Goal: Information Seeking & Learning: Find specific fact

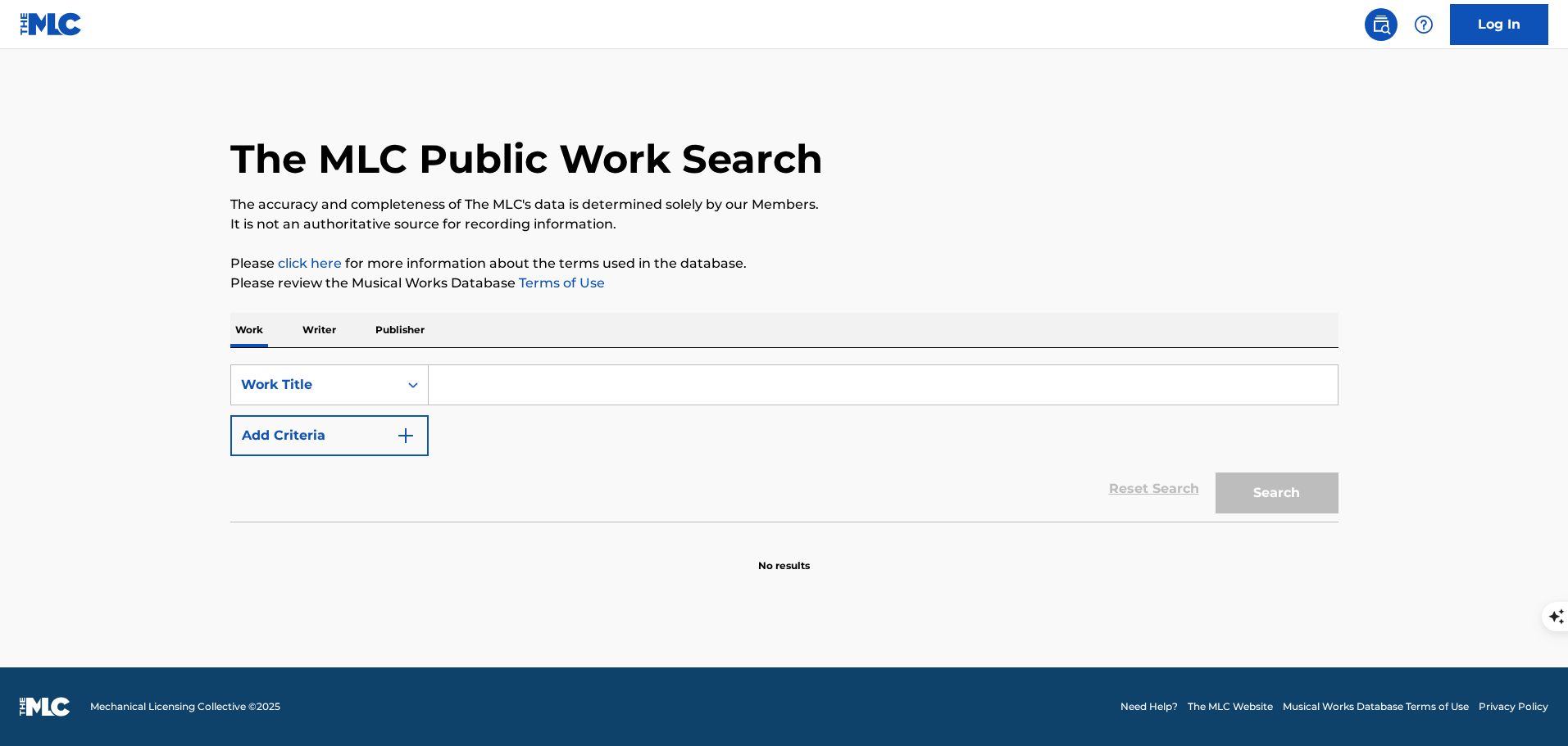
click at [458, 389] on input "Search Form" at bounding box center [883, 385] width 909 height 39
paste input "이 밤의 끝을 잡고"
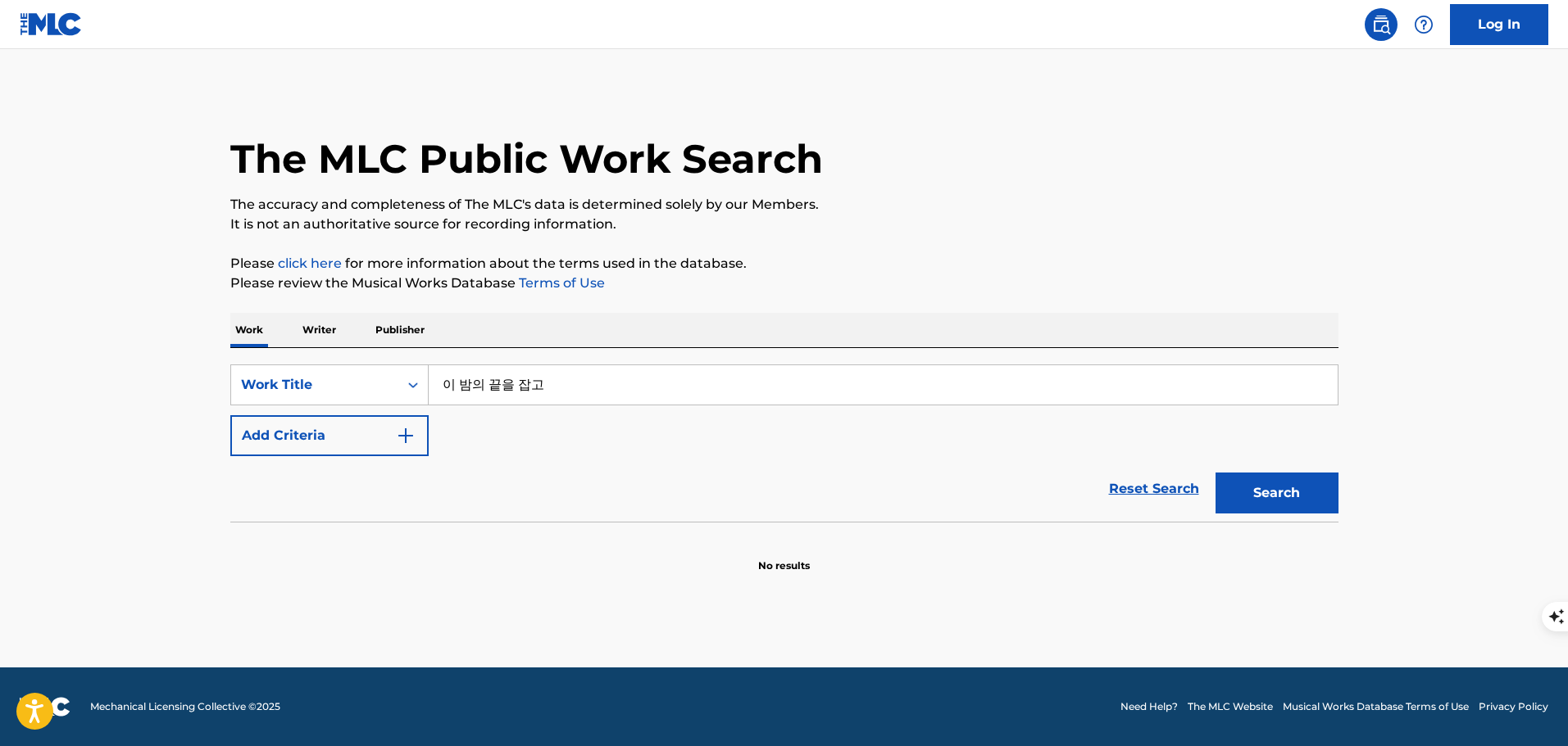
click at [1215, 473] on button "Search" at bounding box center [1277, 493] width 123 height 41
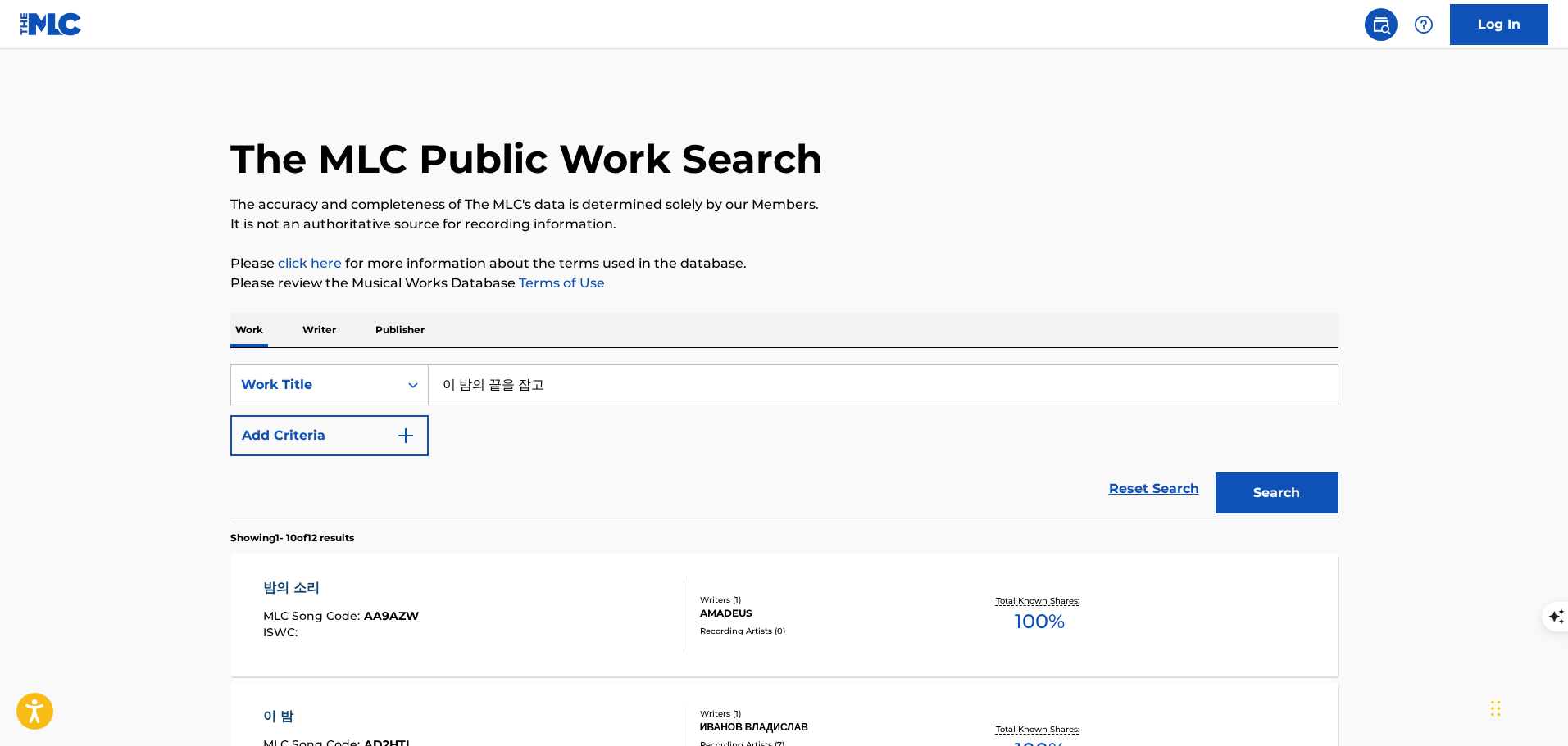
type input "이 밤의 끝을 잡고"
click at [1215, 473] on button "Search" at bounding box center [1277, 493] width 123 height 41
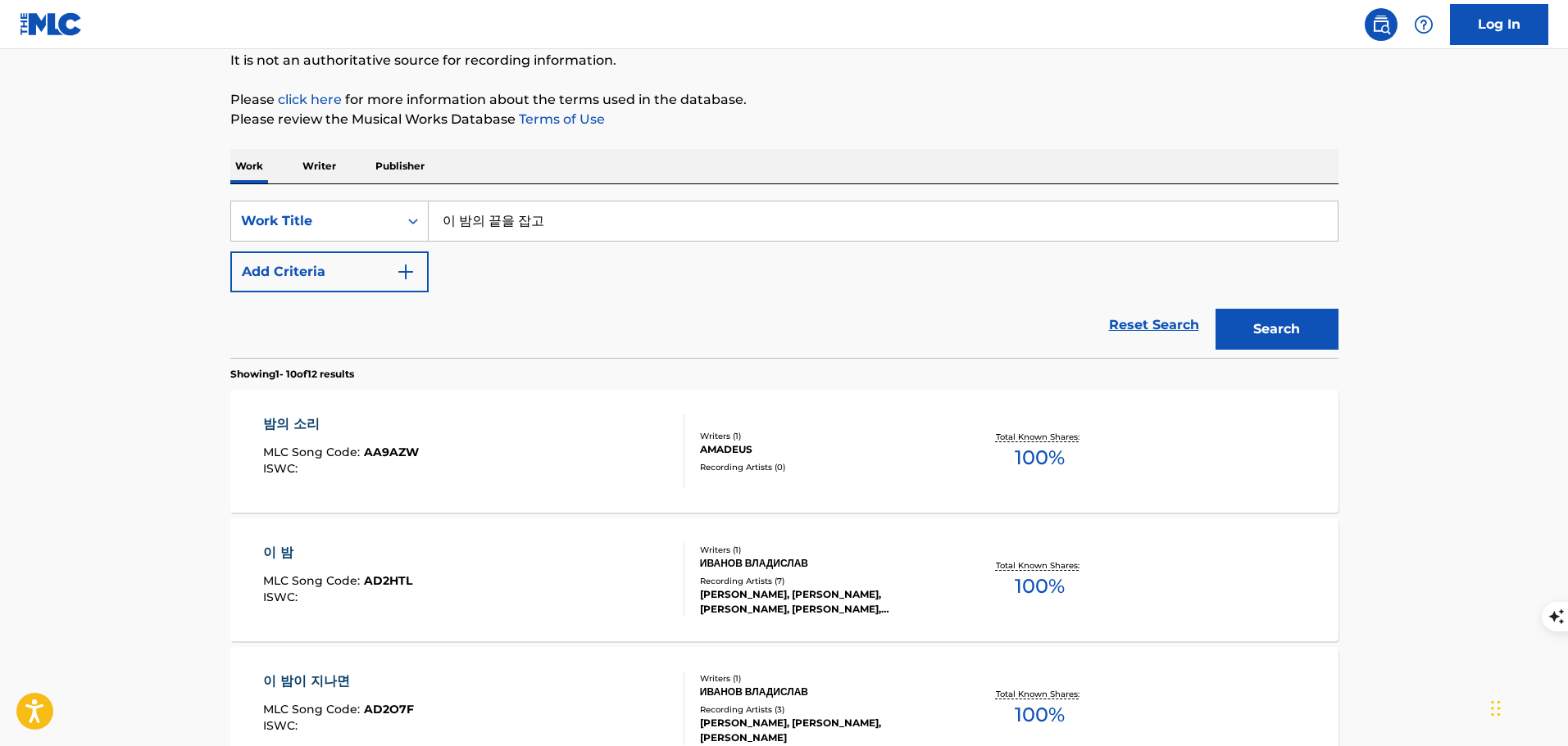
click at [342, 283] on button "Add Criteria" at bounding box center [329, 271] width 198 height 41
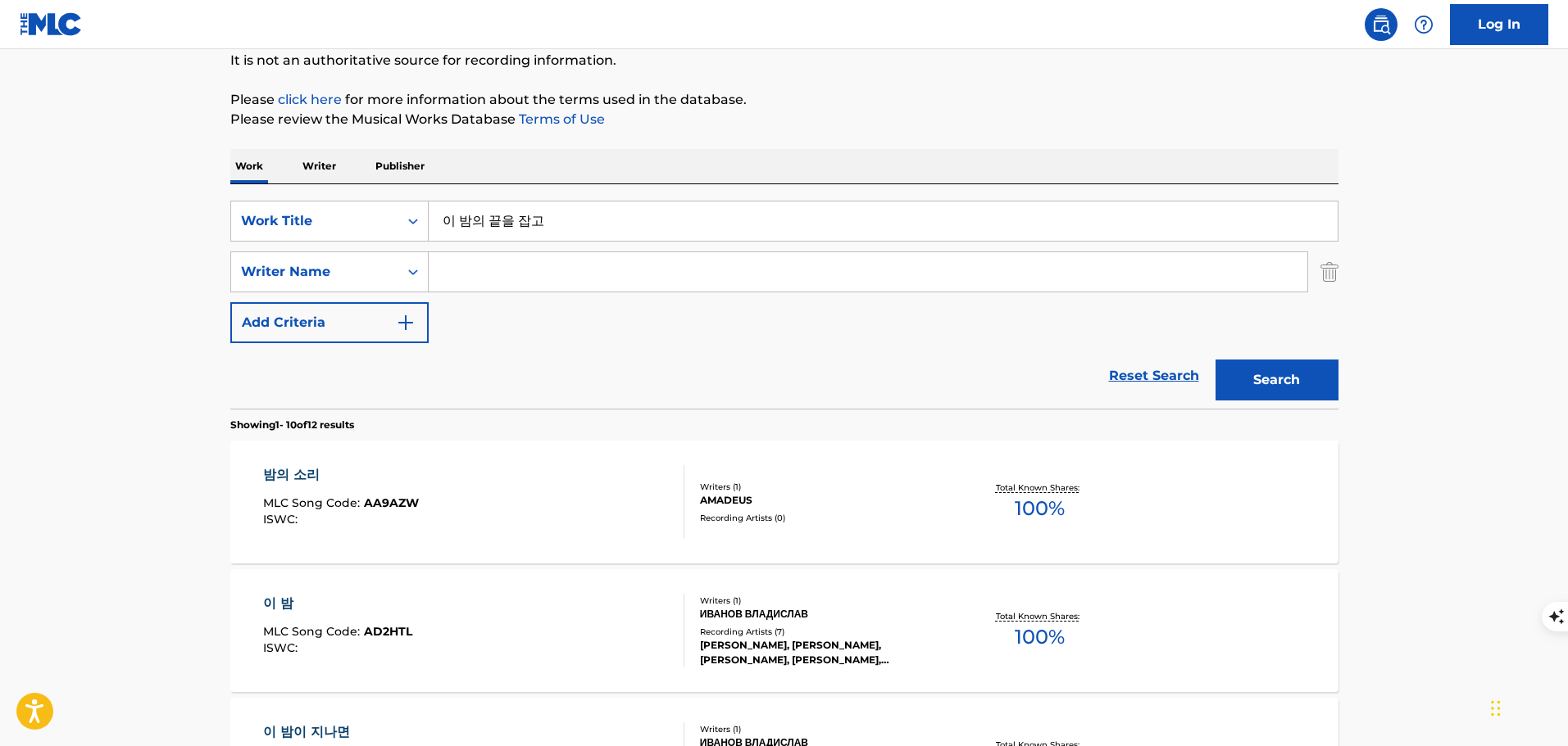
click at [445, 283] on input "Search Form" at bounding box center [868, 271] width 879 height 39
type input "chong"
click at [1215, 360] on button "Search" at bounding box center [1277, 379] width 123 height 41
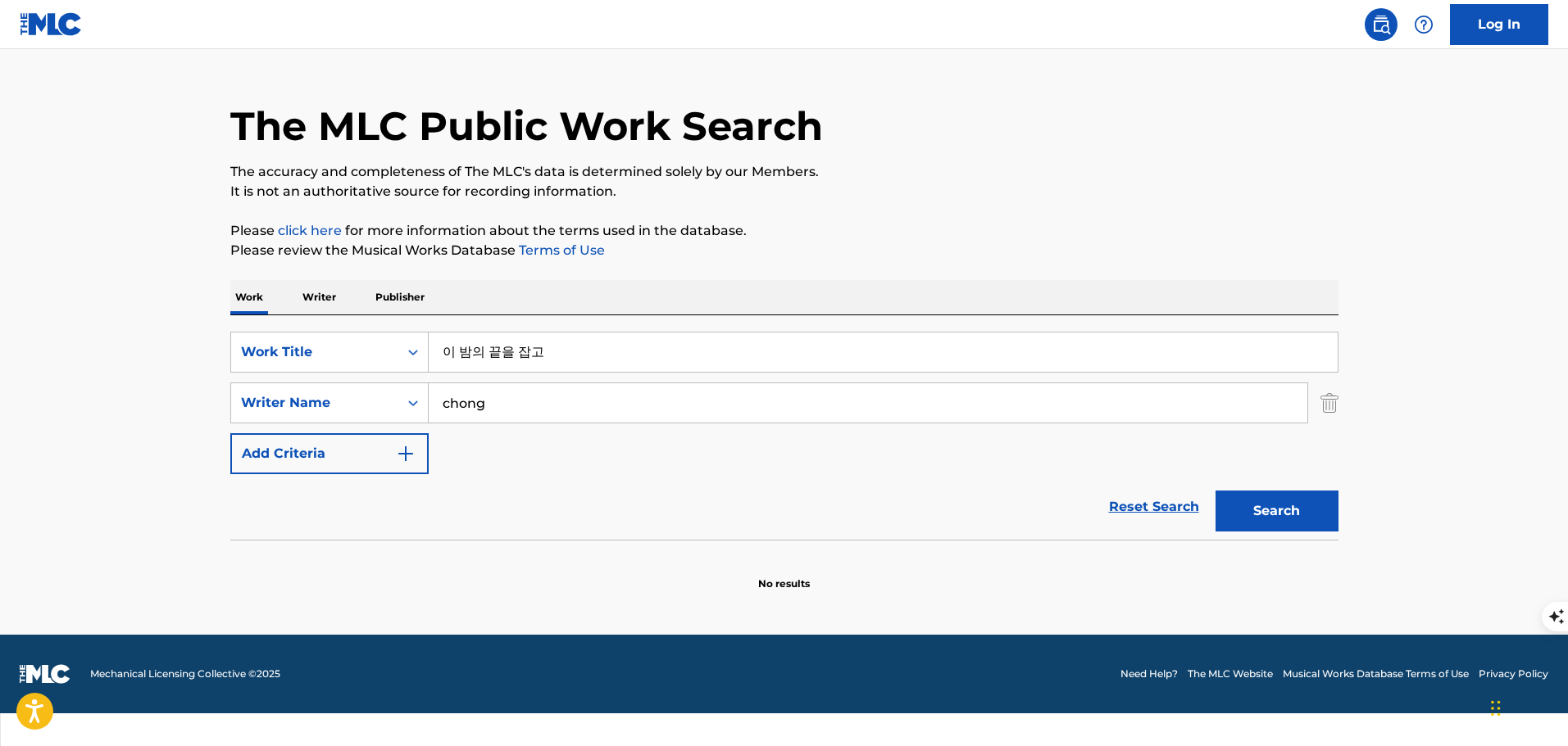
scroll to position [15, 0]
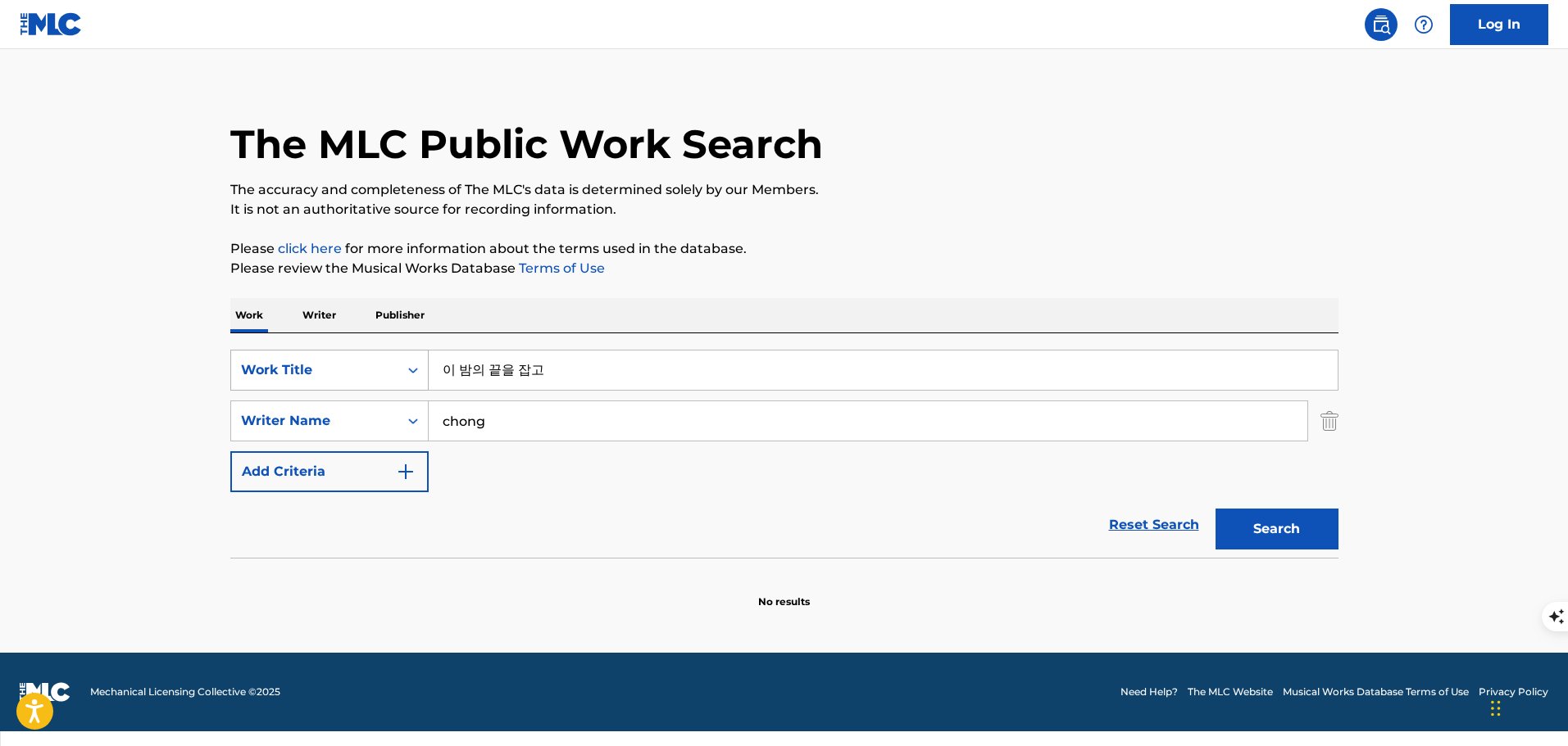
drag, startPoint x: 556, startPoint y: 367, endPoint x: 420, endPoint y: 362, distance: 136.1
click at [420, 362] on div "SearchWithCriteriabb61e46b-411d-486d-98ce-748400006f2d Work Title 이 밤의 끝을 잡고" at bounding box center [784, 370] width 1108 height 41
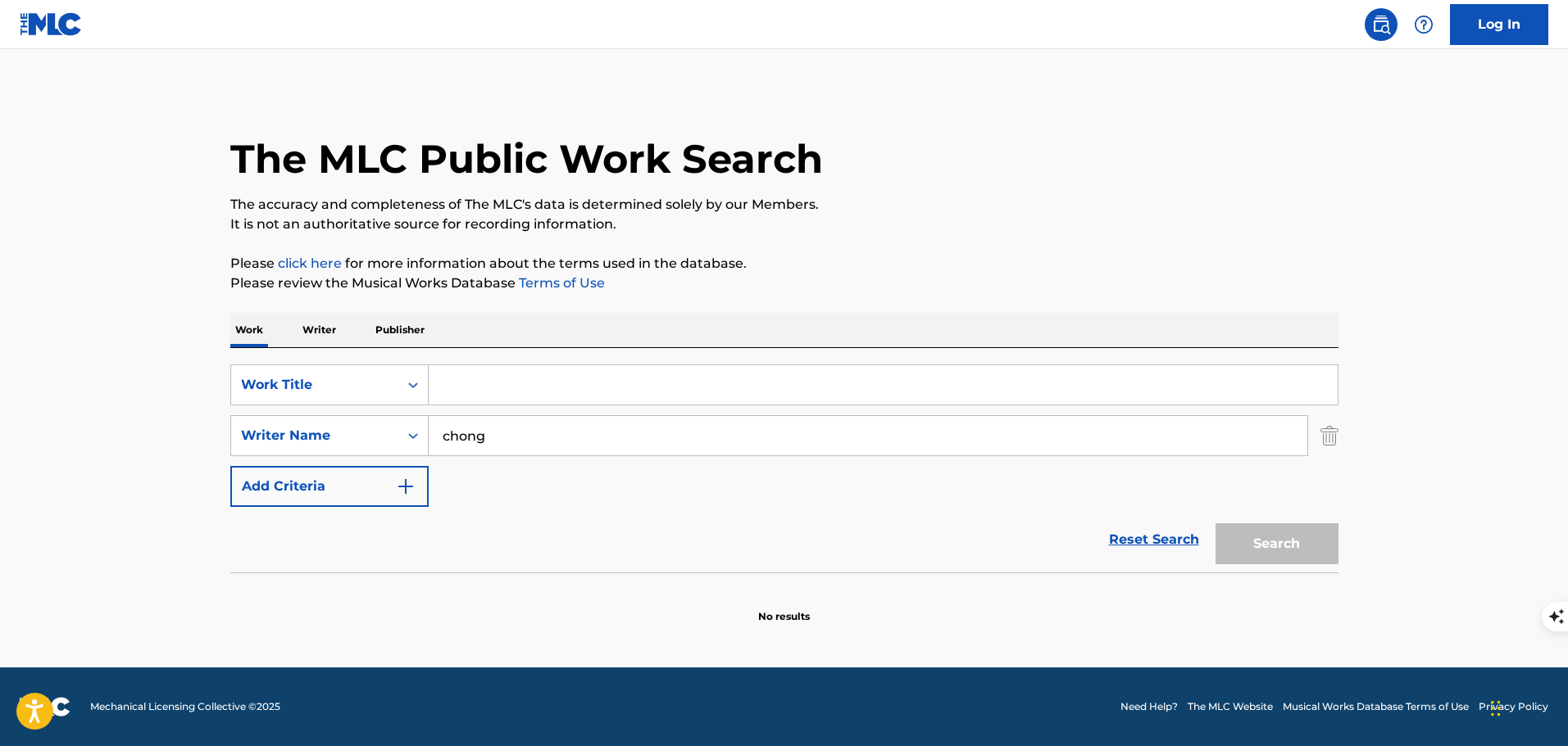
click at [333, 335] on p "Writer" at bounding box center [319, 330] width 43 height 35
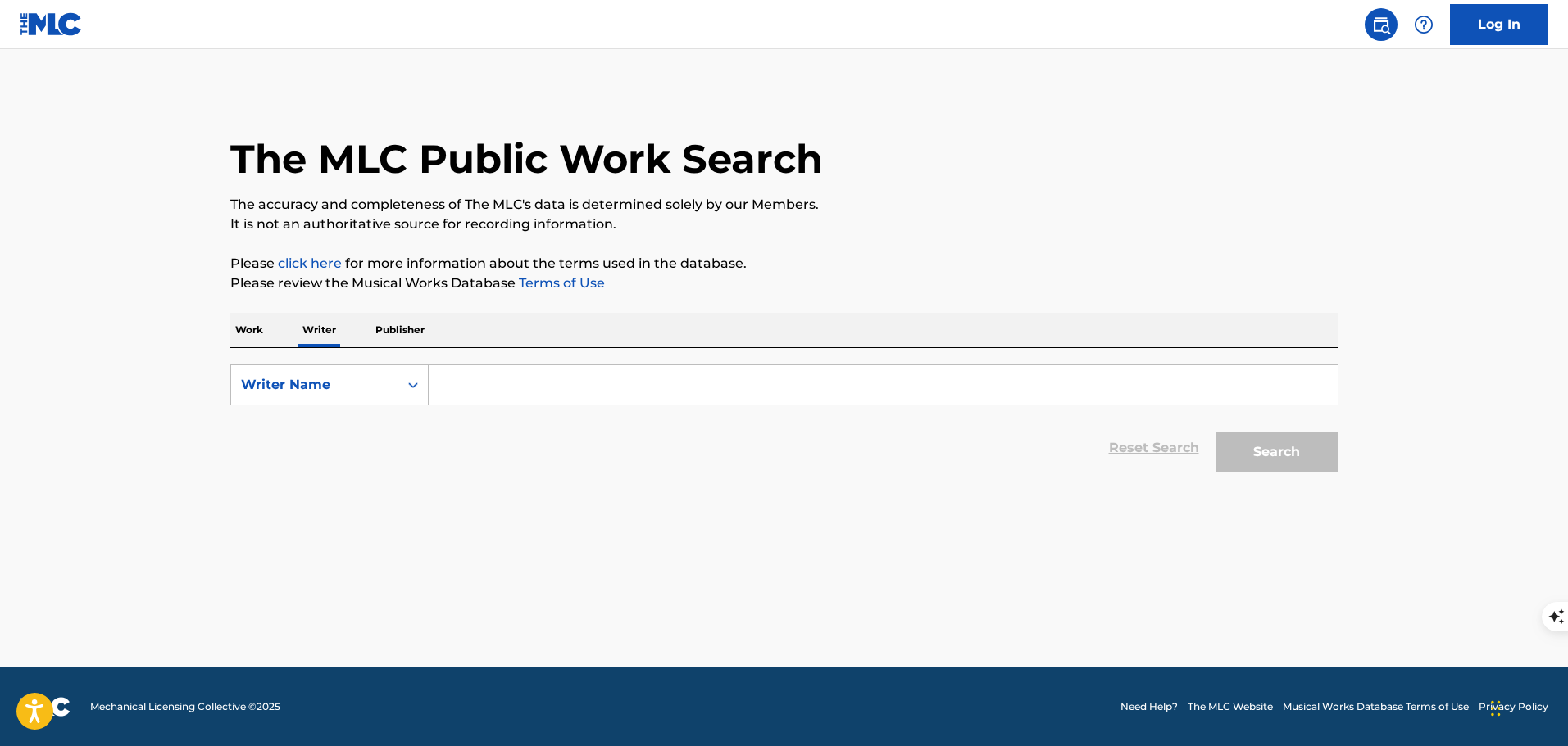
click at [476, 383] on input "Search Form" at bounding box center [883, 385] width 909 height 39
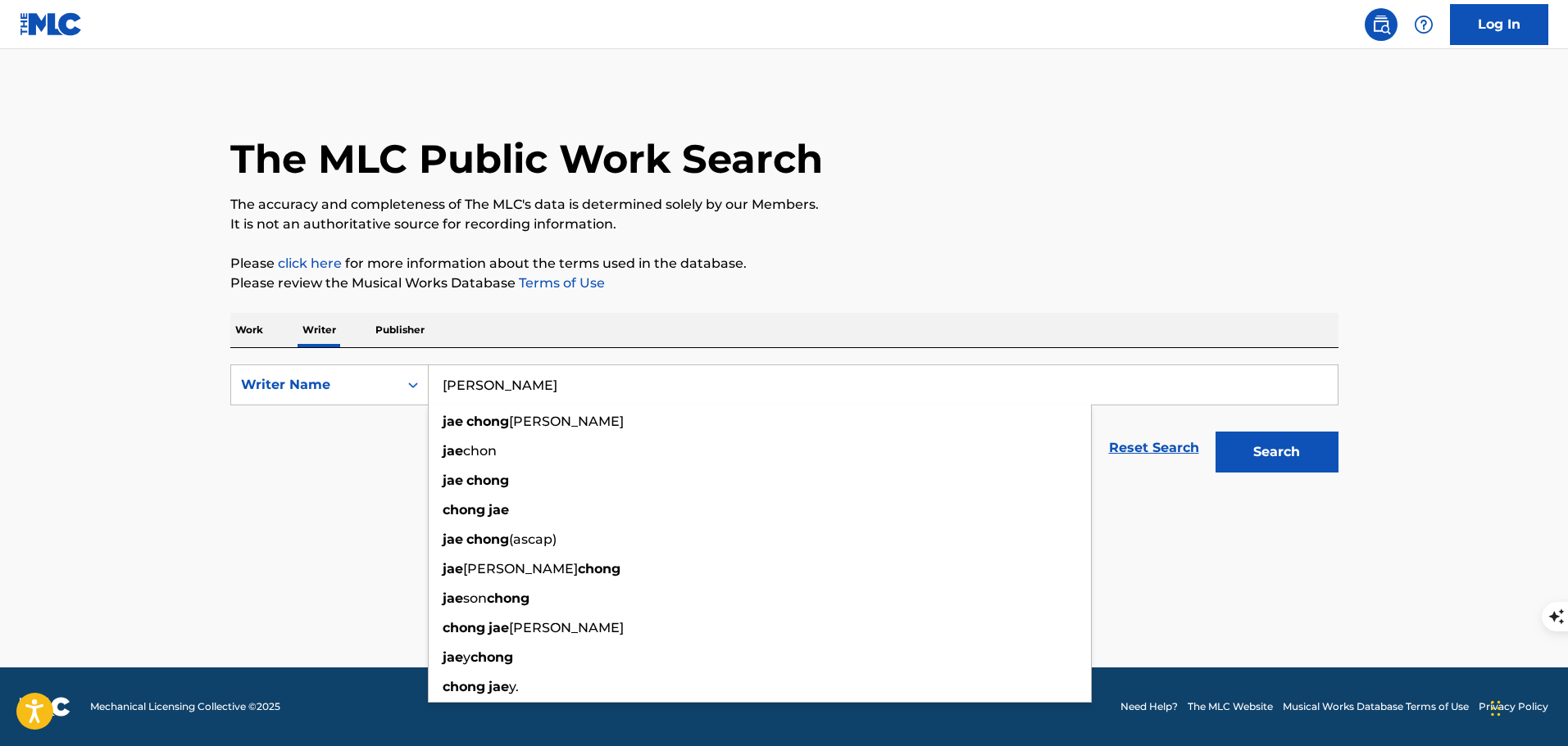
type input "[PERSON_NAME]"
click at [1215, 431] on button "Search" at bounding box center [1277, 451] width 123 height 41
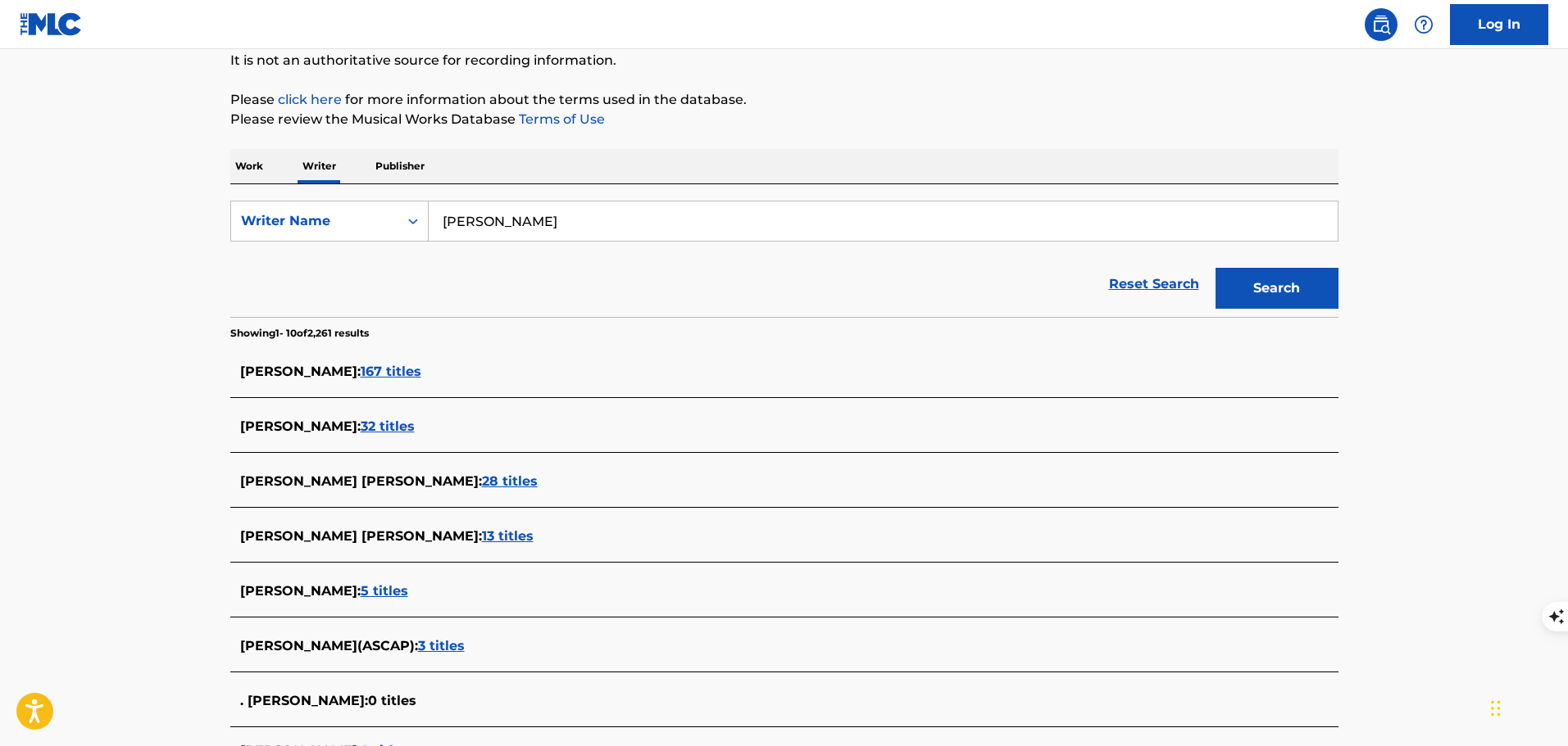
scroll to position [328, 0]
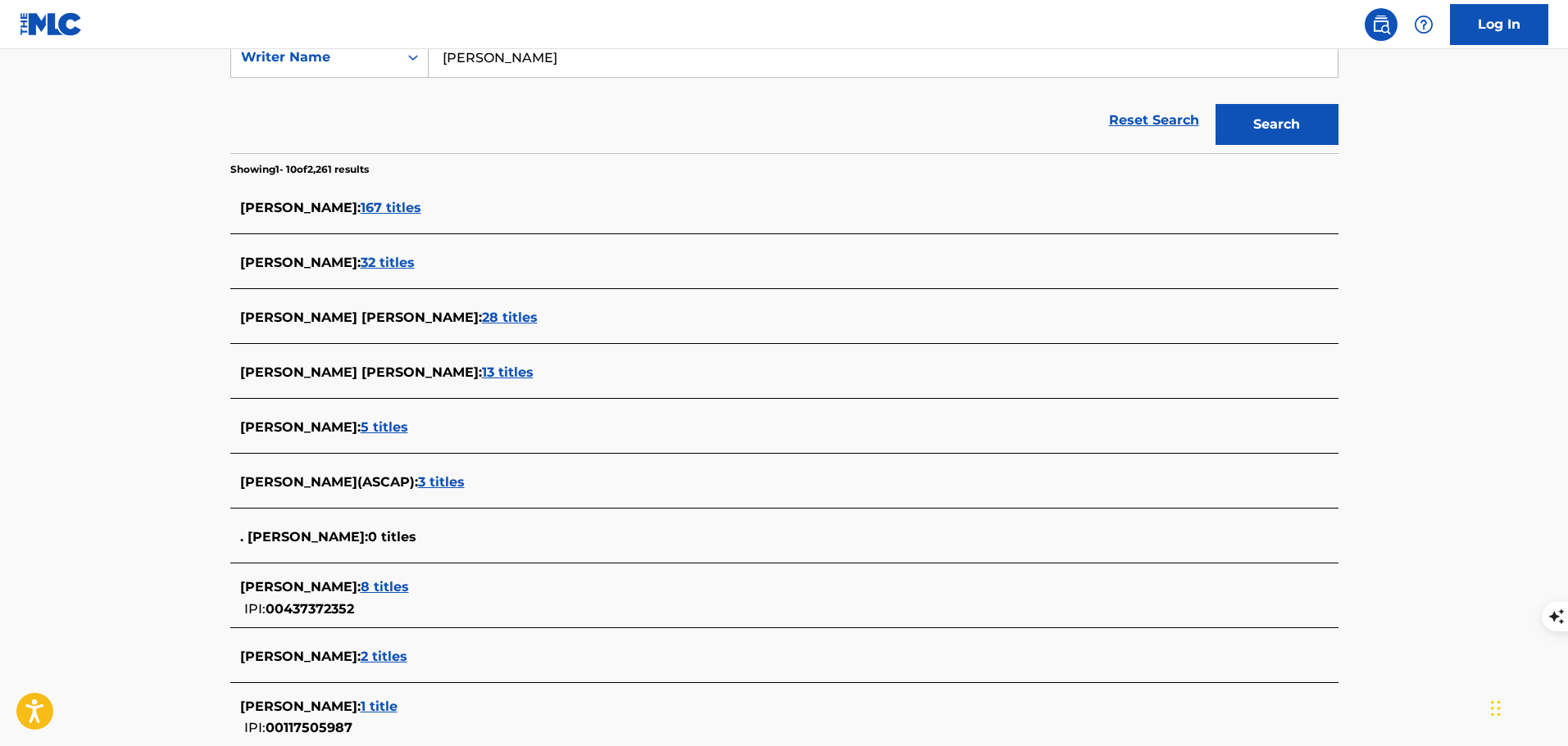
click at [361, 208] on span "167 titles" at bounding box center [391, 207] width 61 height 16
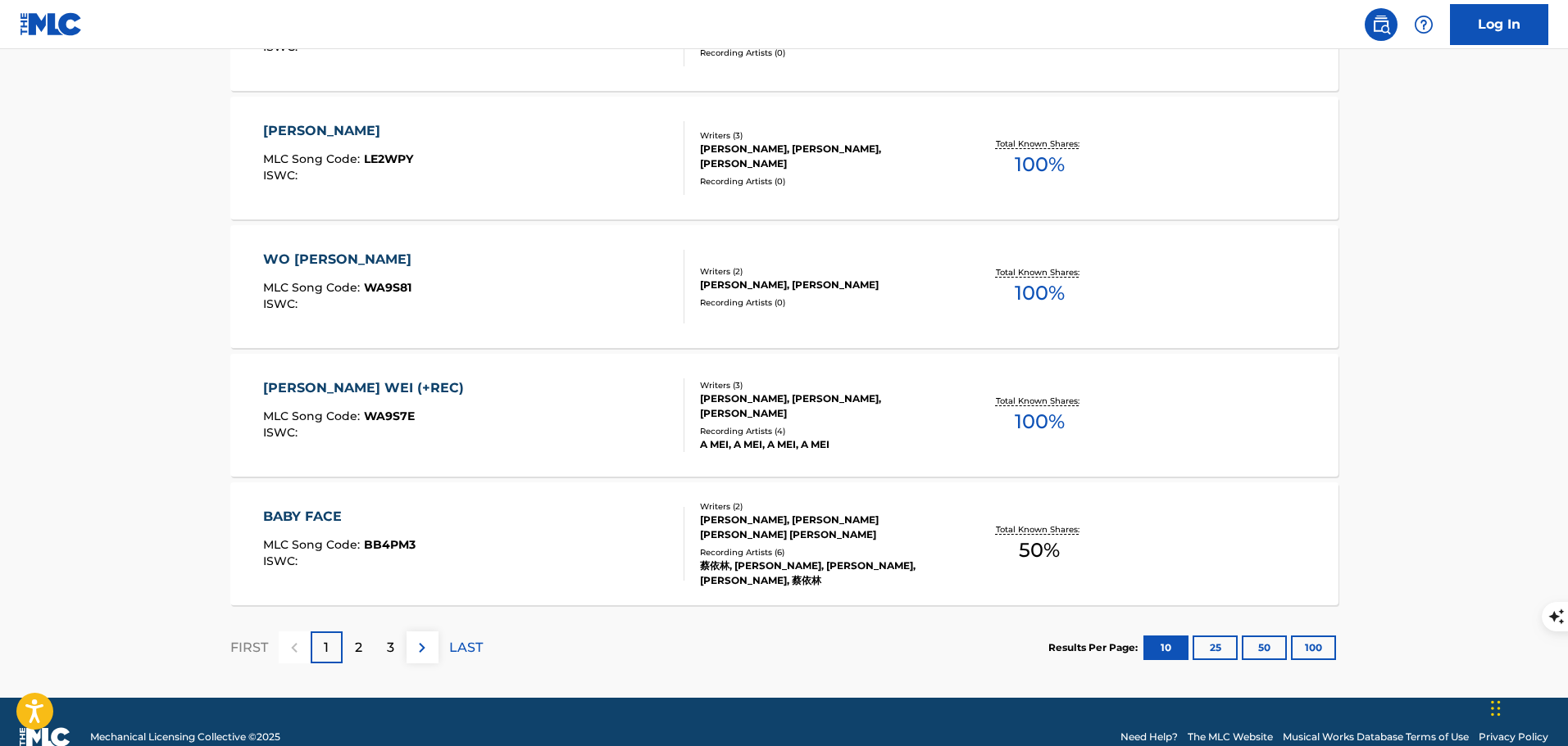
scroll to position [1259, 0]
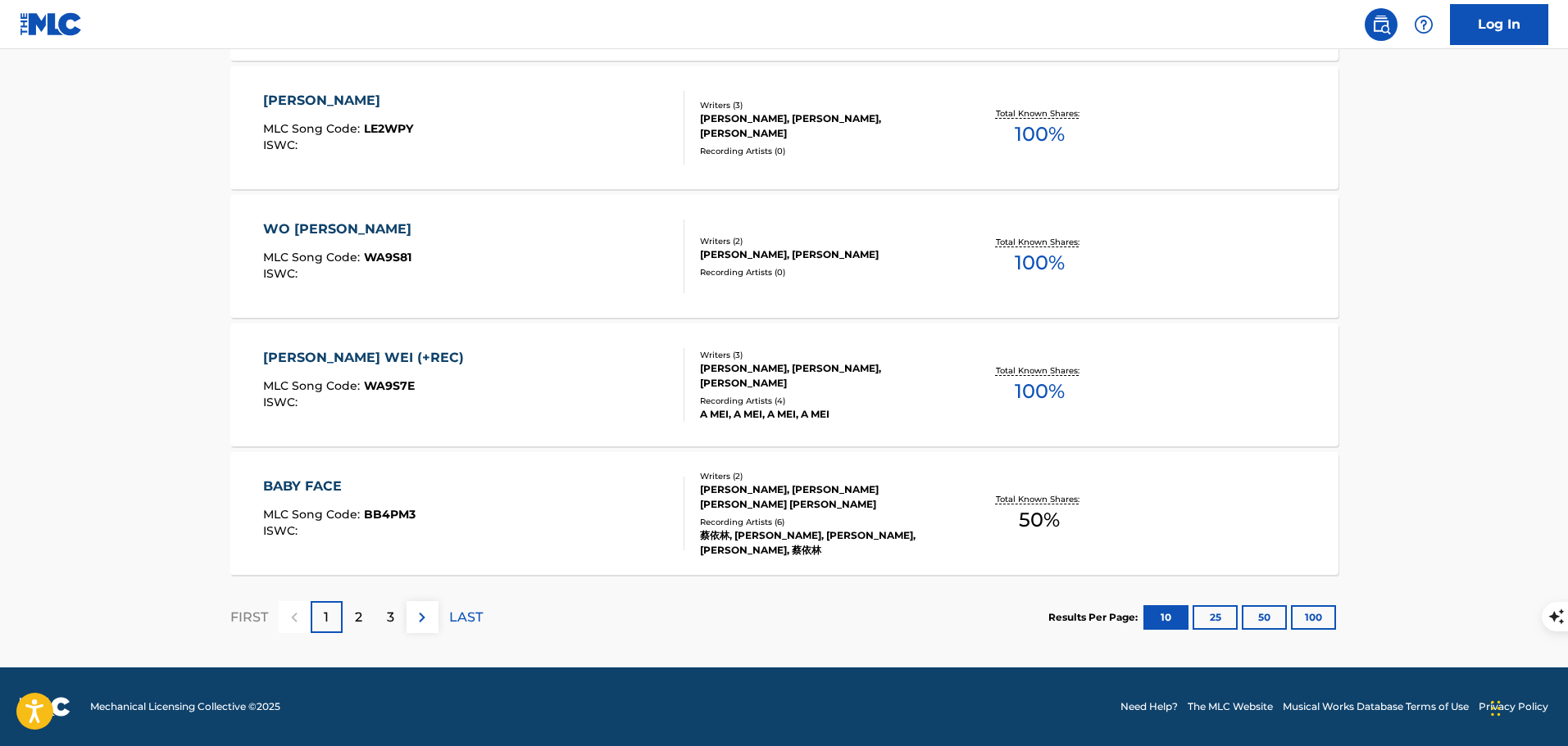
click at [356, 609] on p "2" at bounding box center [358, 617] width 8 height 20
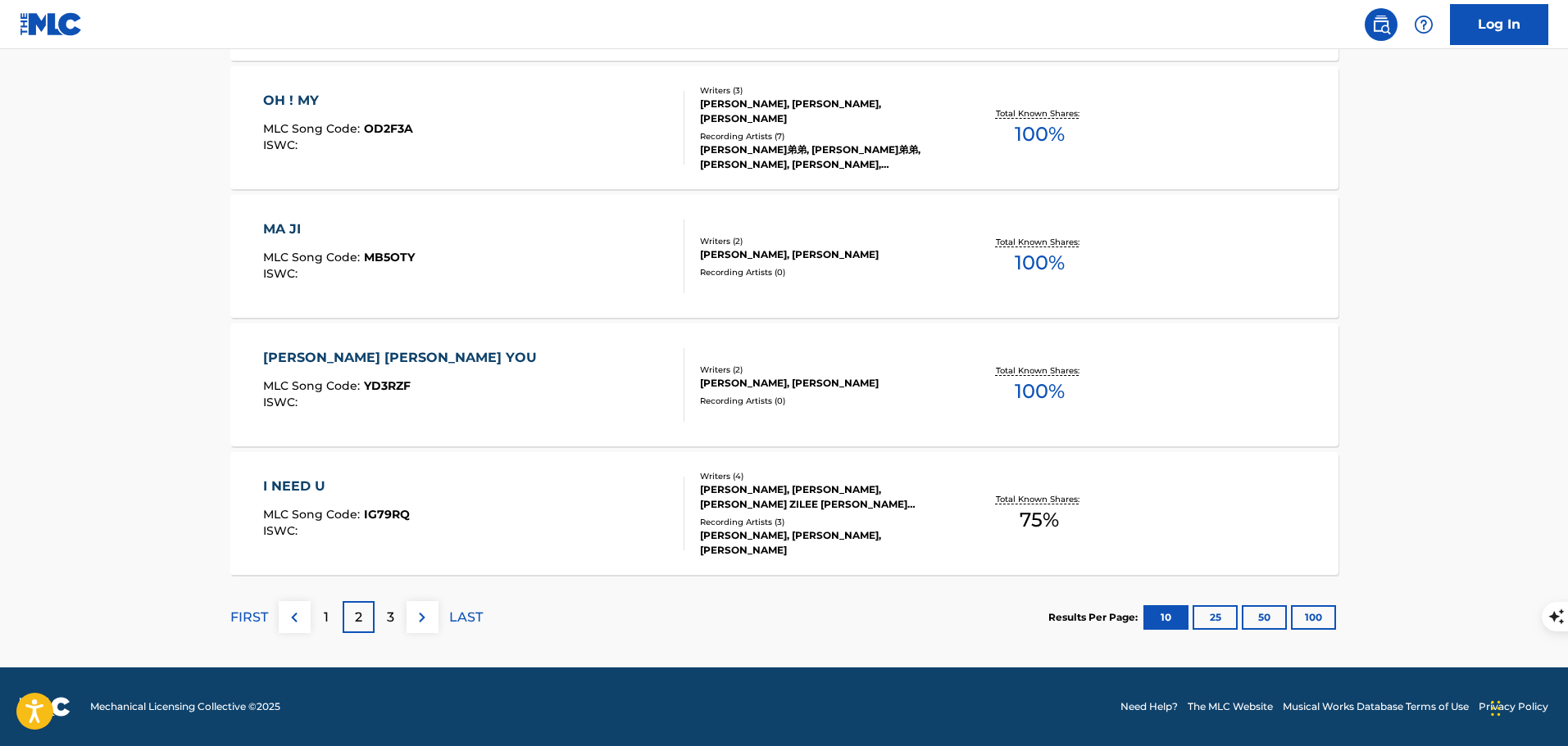
click at [390, 625] on p "3" at bounding box center [390, 617] width 8 height 20
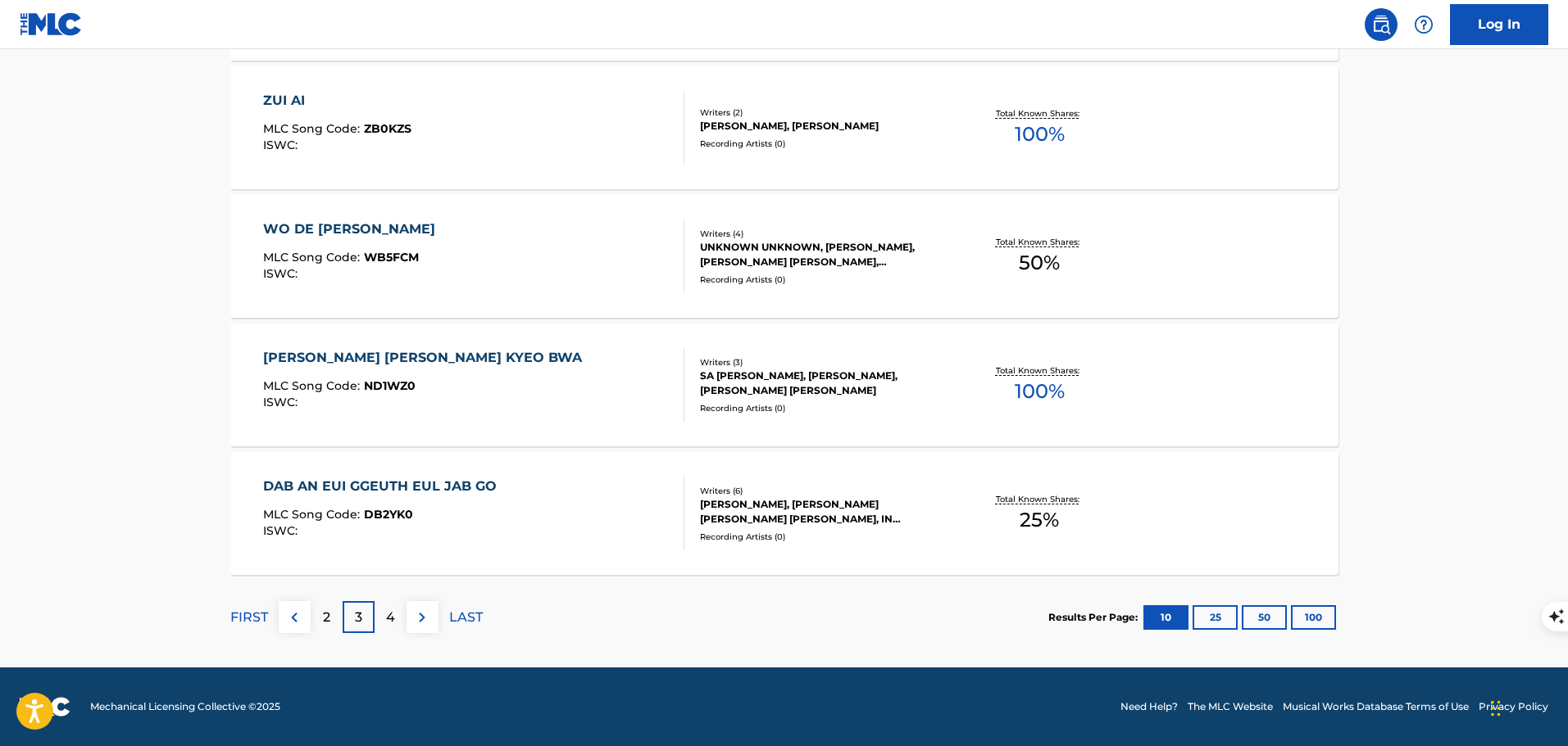
click at [387, 621] on p "4" at bounding box center [390, 617] width 9 height 20
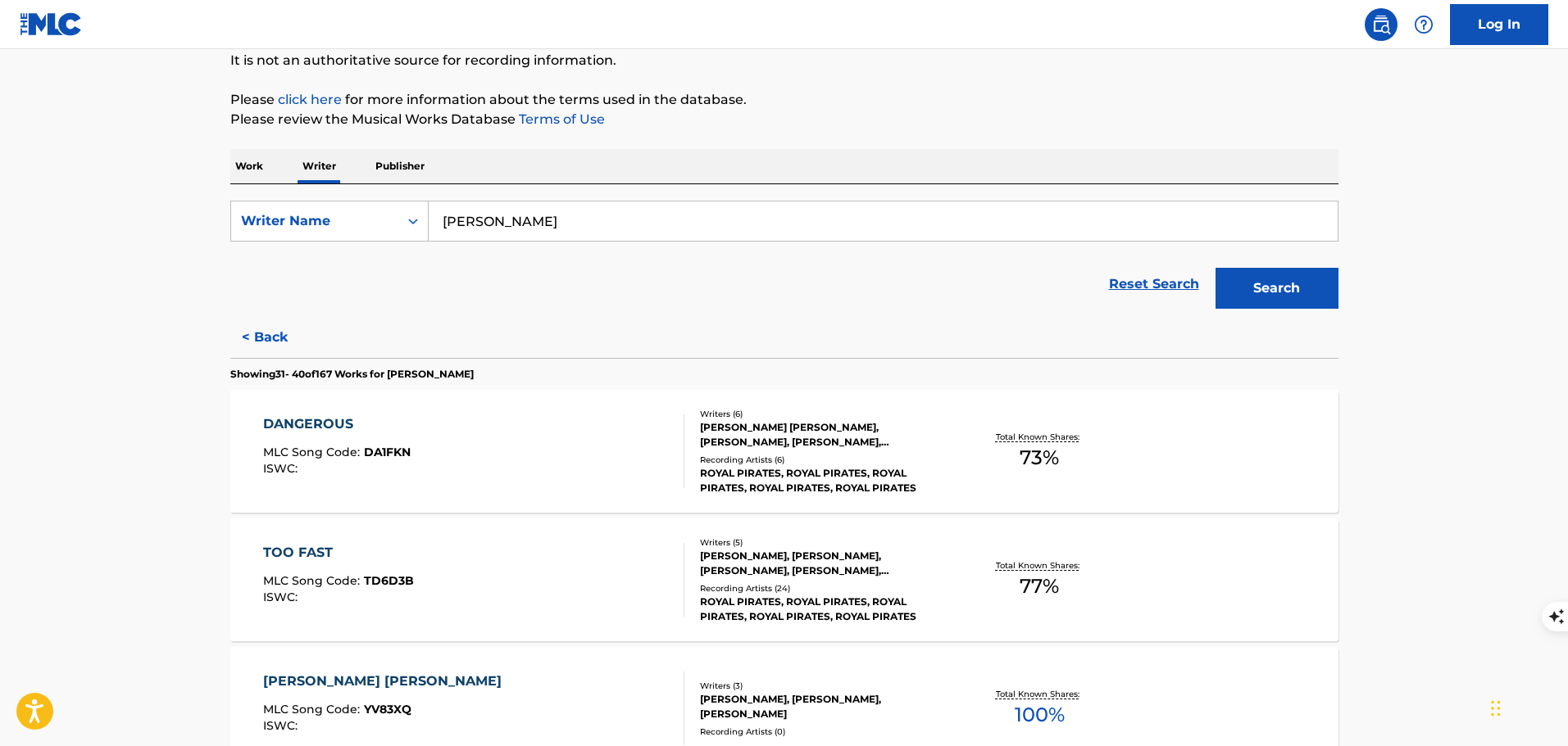
scroll to position [82, 0]
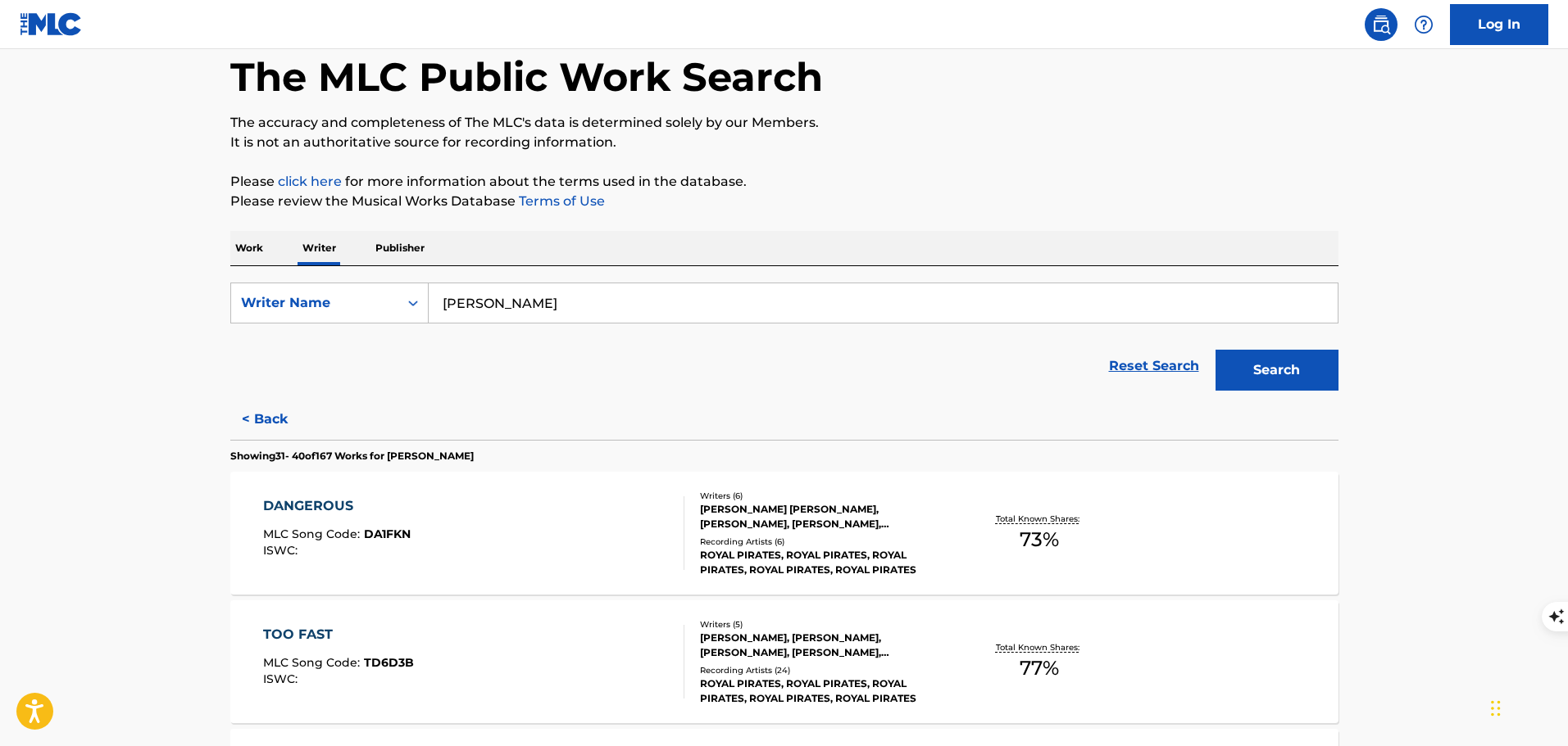
click at [263, 252] on p "Work" at bounding box center [249, 248] width 38 height 35
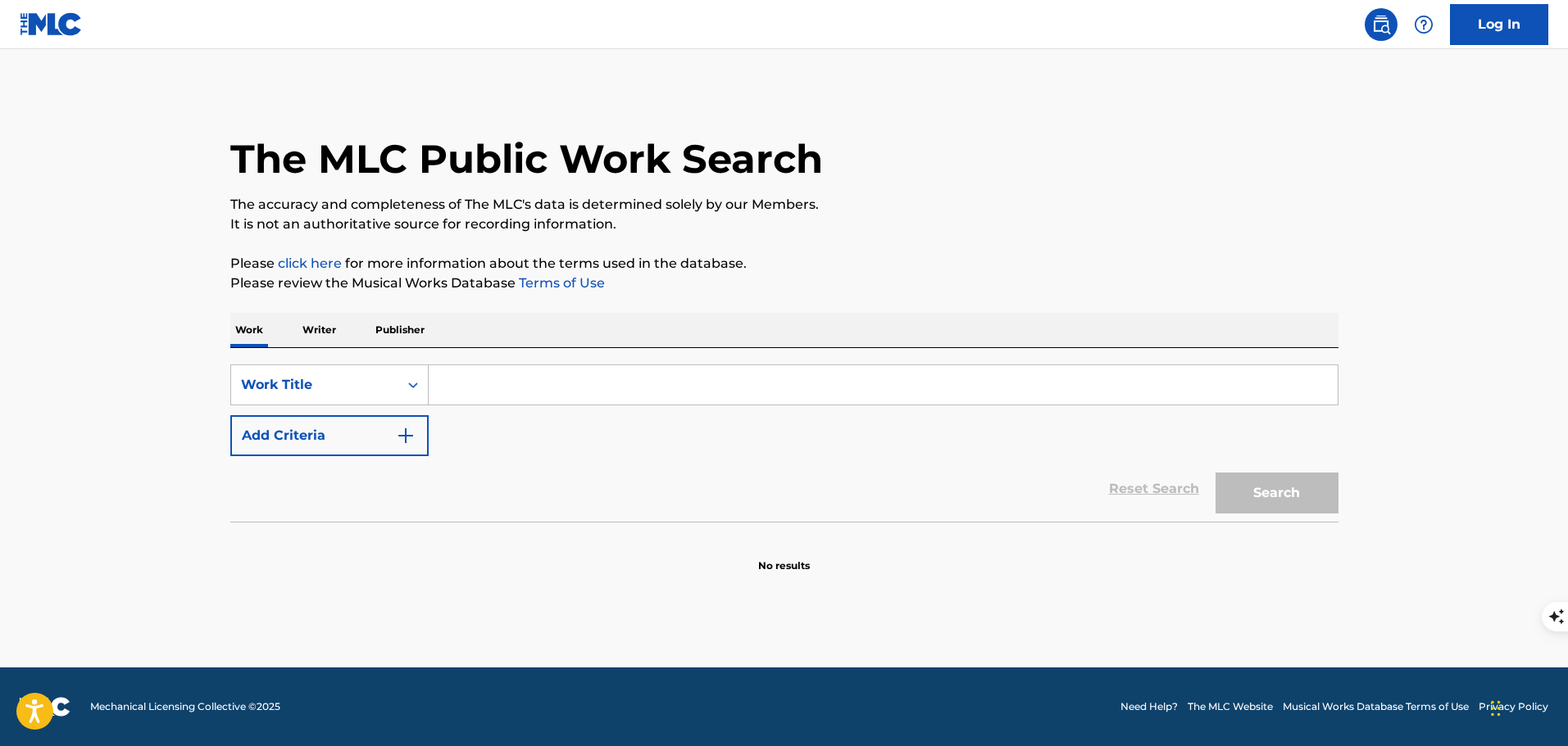
click at [523, 368] on input "Search Form" at bounding box center [883, 385] width 909 height 39
type input "A match made it heaven"
click at [1215, 473] on button "Search" at bounding box center [1277, 493] width 123 height 41
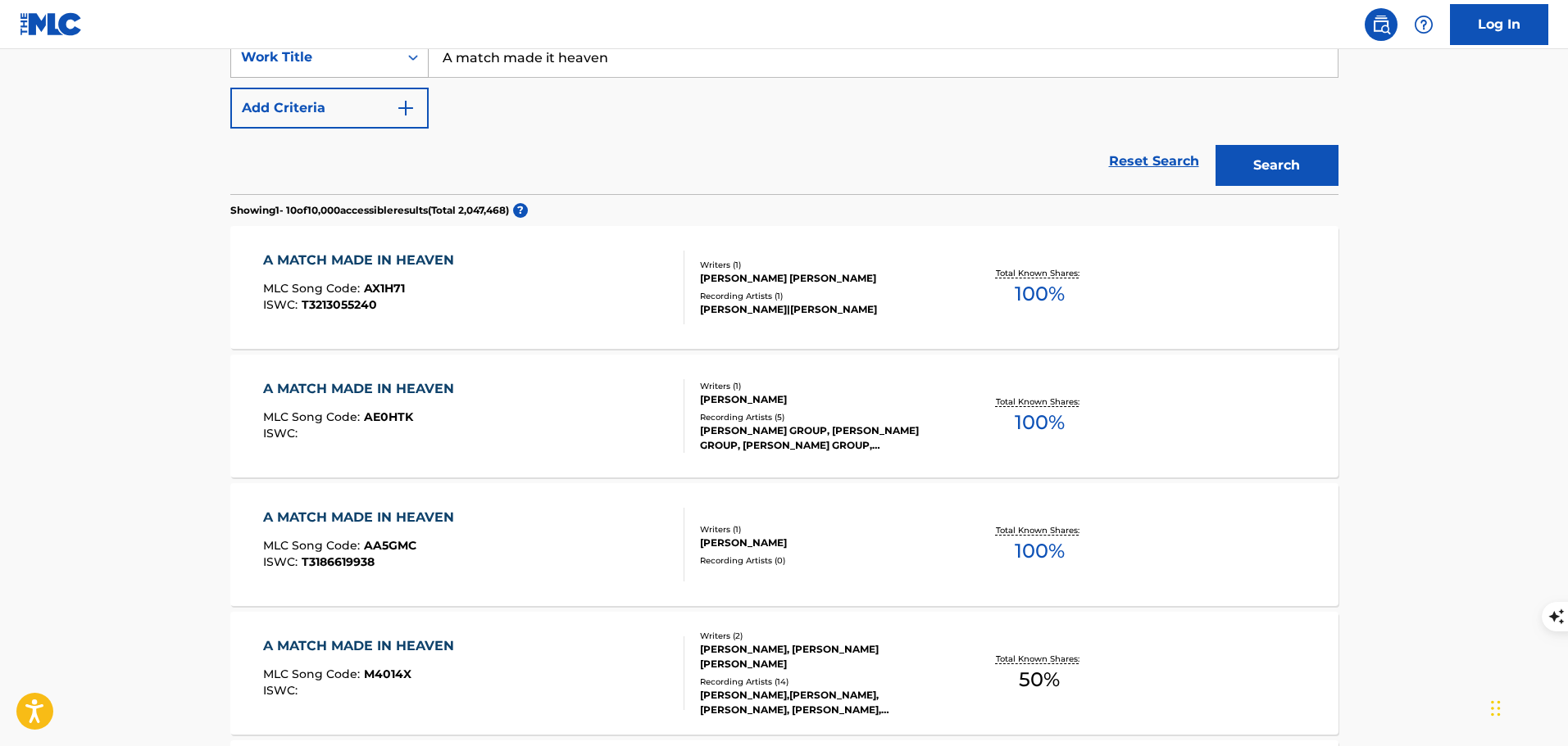
scroll to position [82, 0]
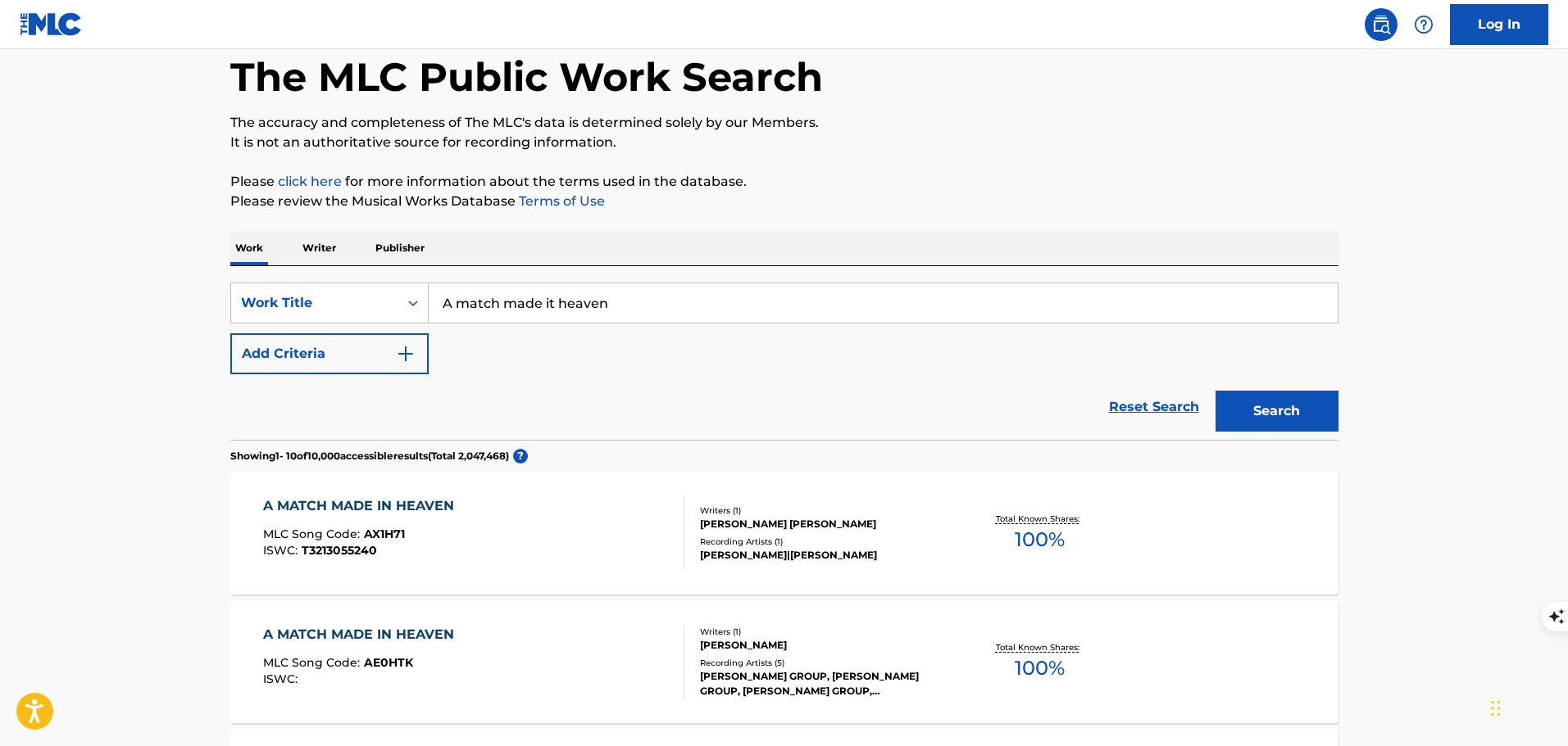
click at [401, 352] on img "Search Form" at bounding box center [406, 354] width 20 height 20
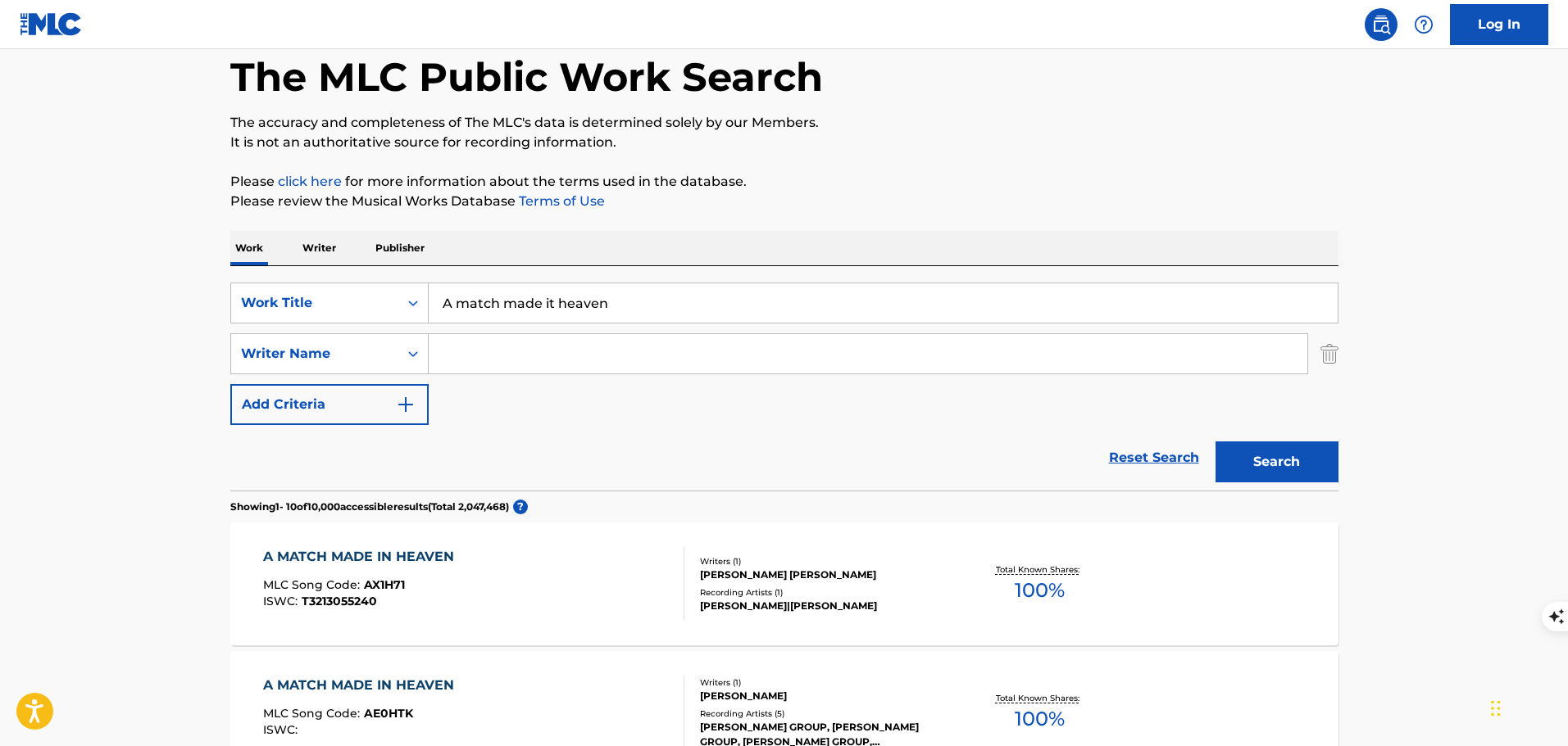
click at [545, 360] on input "Search Form" at bounding box center [868, 354] width 879 height 39
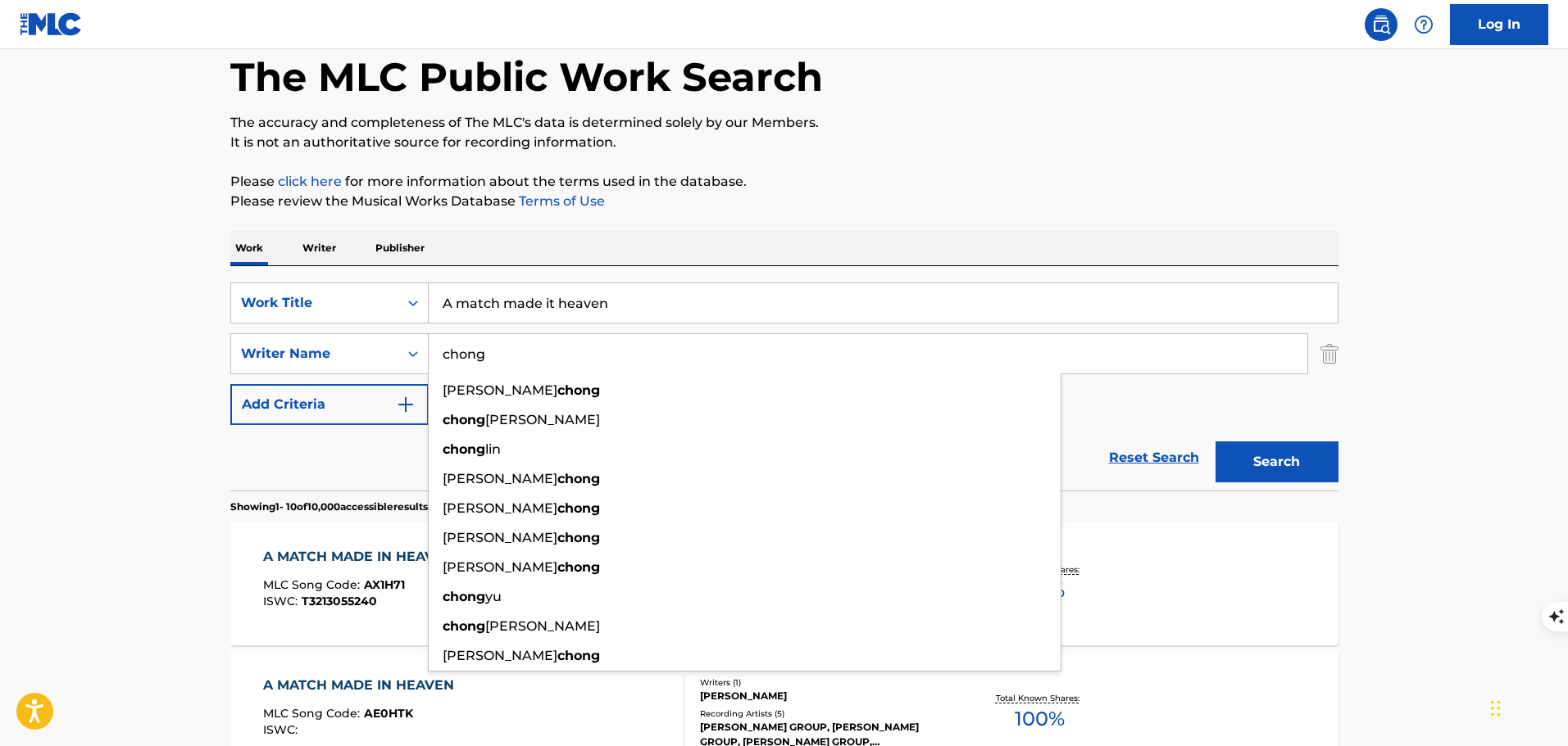
type input "chong"
click at [1215, 442] on button "Search" at bounding box center [1277, 462] width 123 height 41
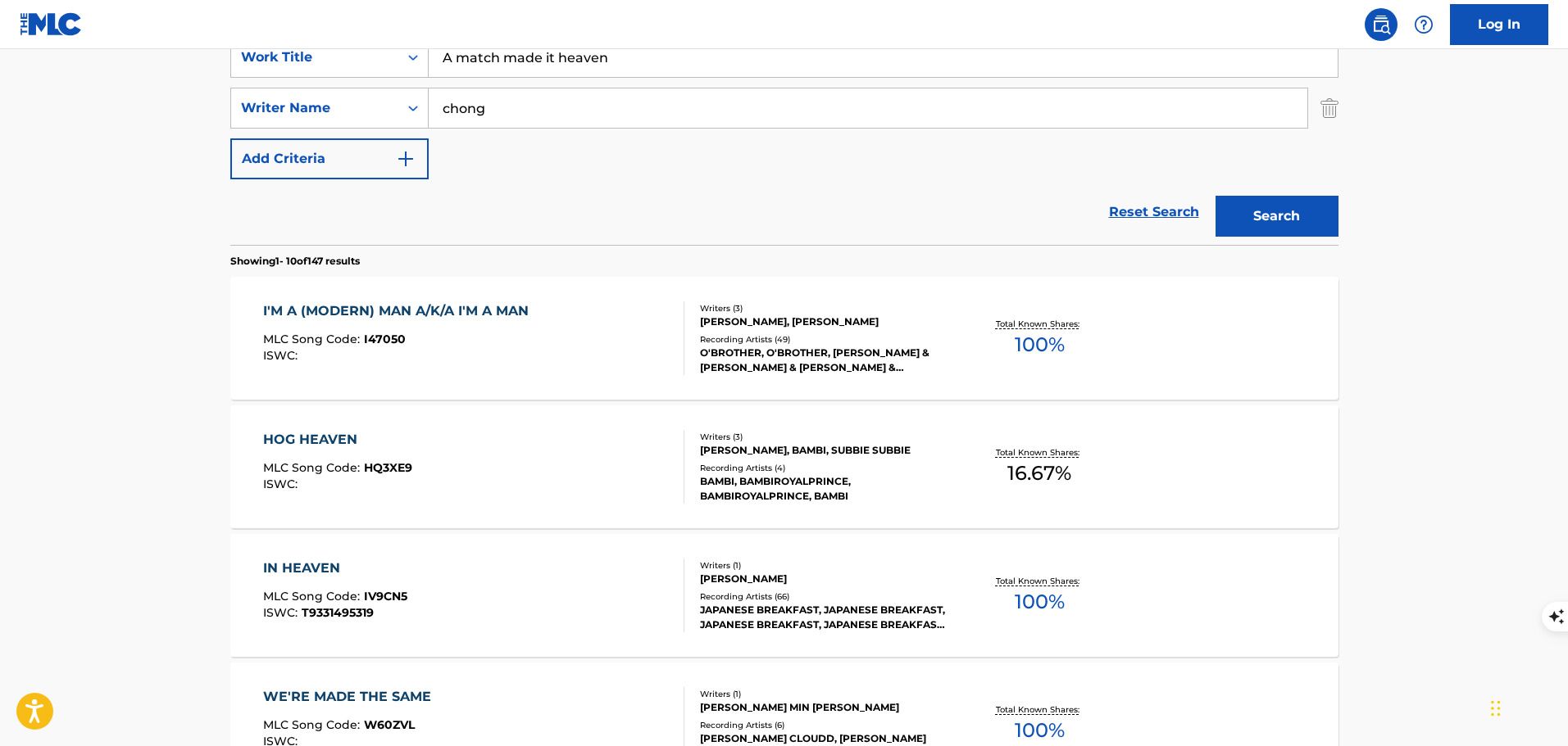
scroll to position [0, 0]
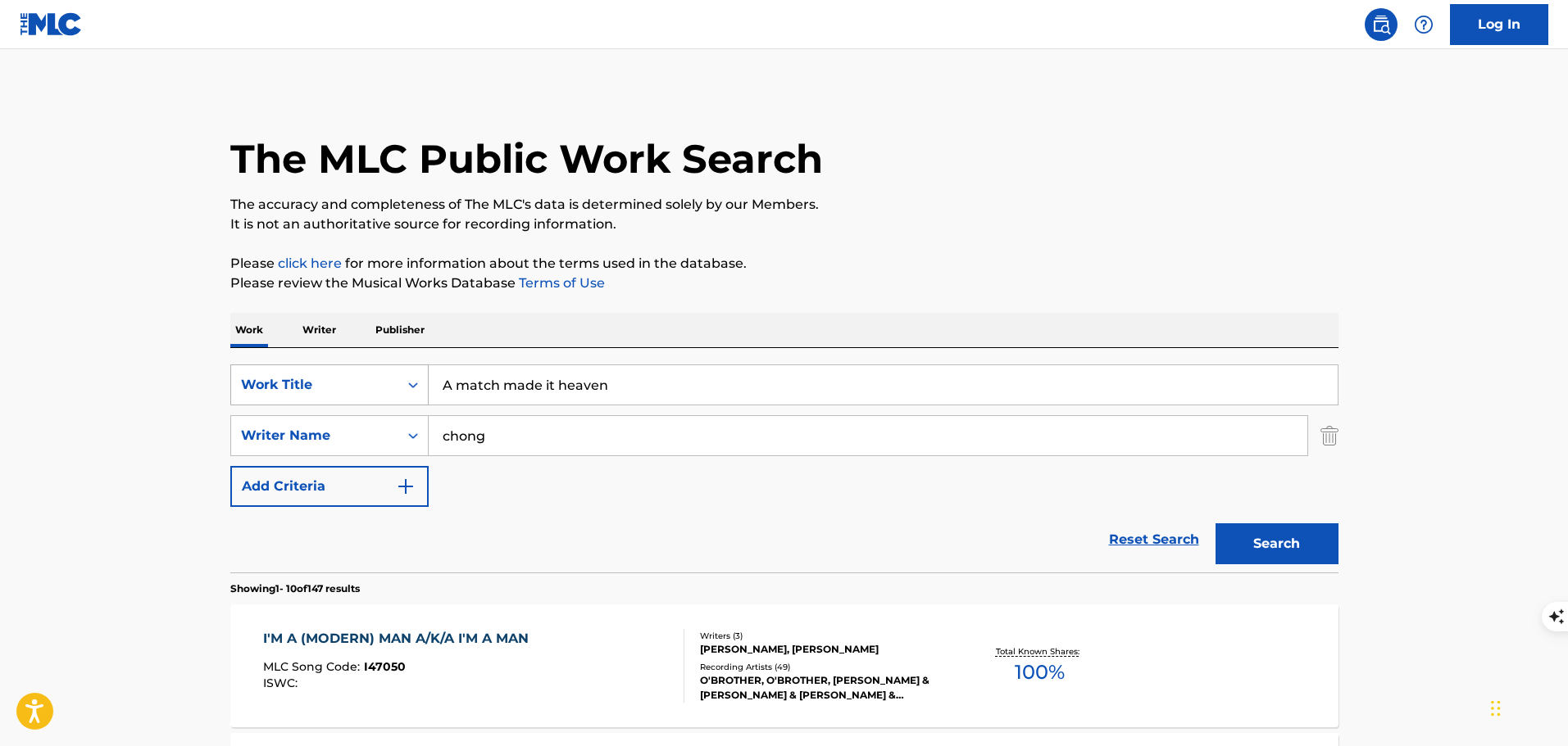
drag, startPoint x: 374, startPoint y: 373, endPoint x: 331, endPoint y: 373, distance: 43.0
click at [331, 373] on div "SearchWithCriteriabb61e46b-411d-486d-98ce-748400006f2d Work Title A match made …" at bounding box center [784, 385] width 1108 height 41
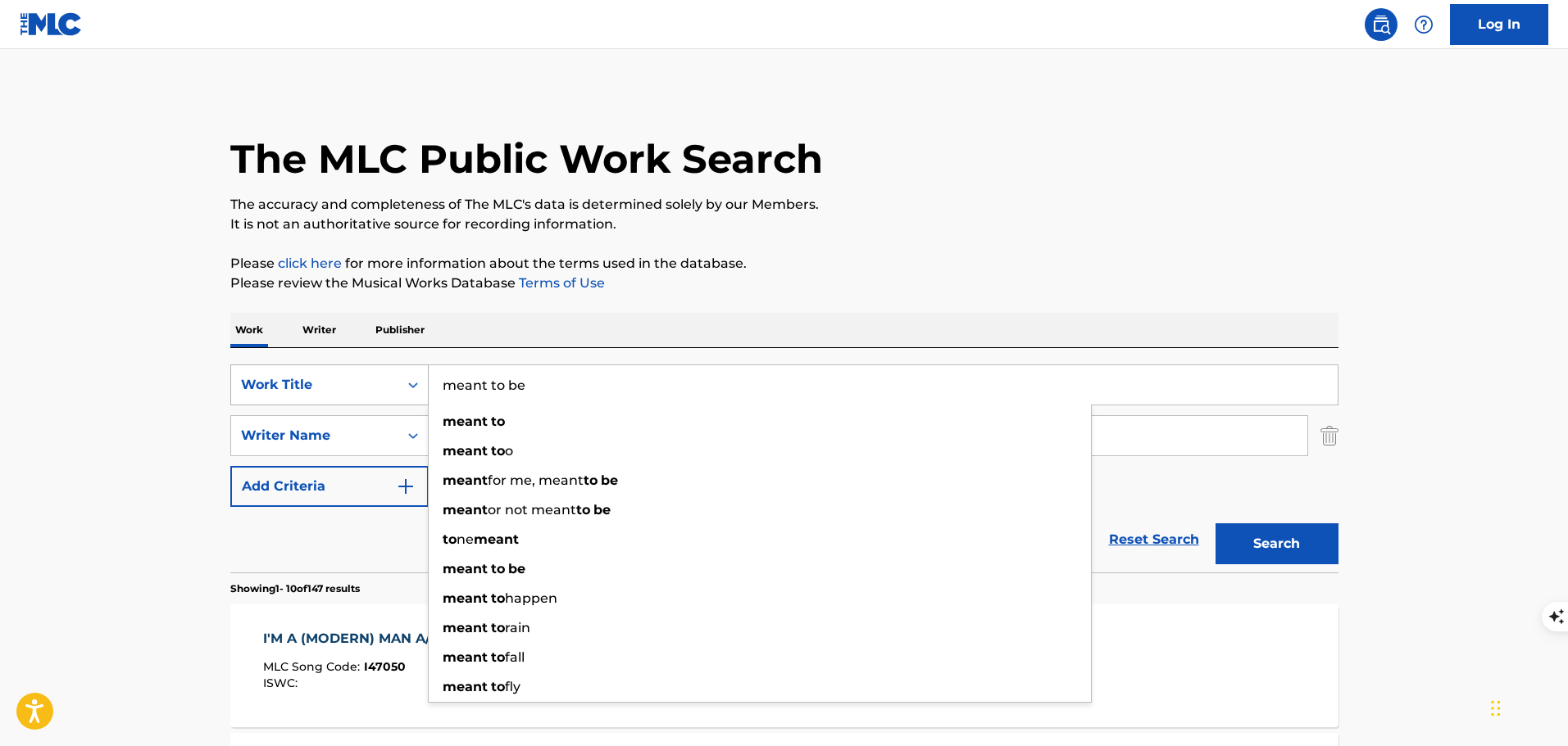
click at [1215, 523] on button "Search" at bounding box center [1277, 543] width 123 height 41
drag, startPoint x: 579, startPoint y: 386, endPoint x: 381, endPoint y: 374, distance: 198.4
click at [381, 374] on div "SearchWithCriteriabb61e46b-411d-486d-98ce-748400006f2d Work Title meant to be m…" at bounding box center [784, 385] width 1108 height 41
paste input "Holding the End of the Night"
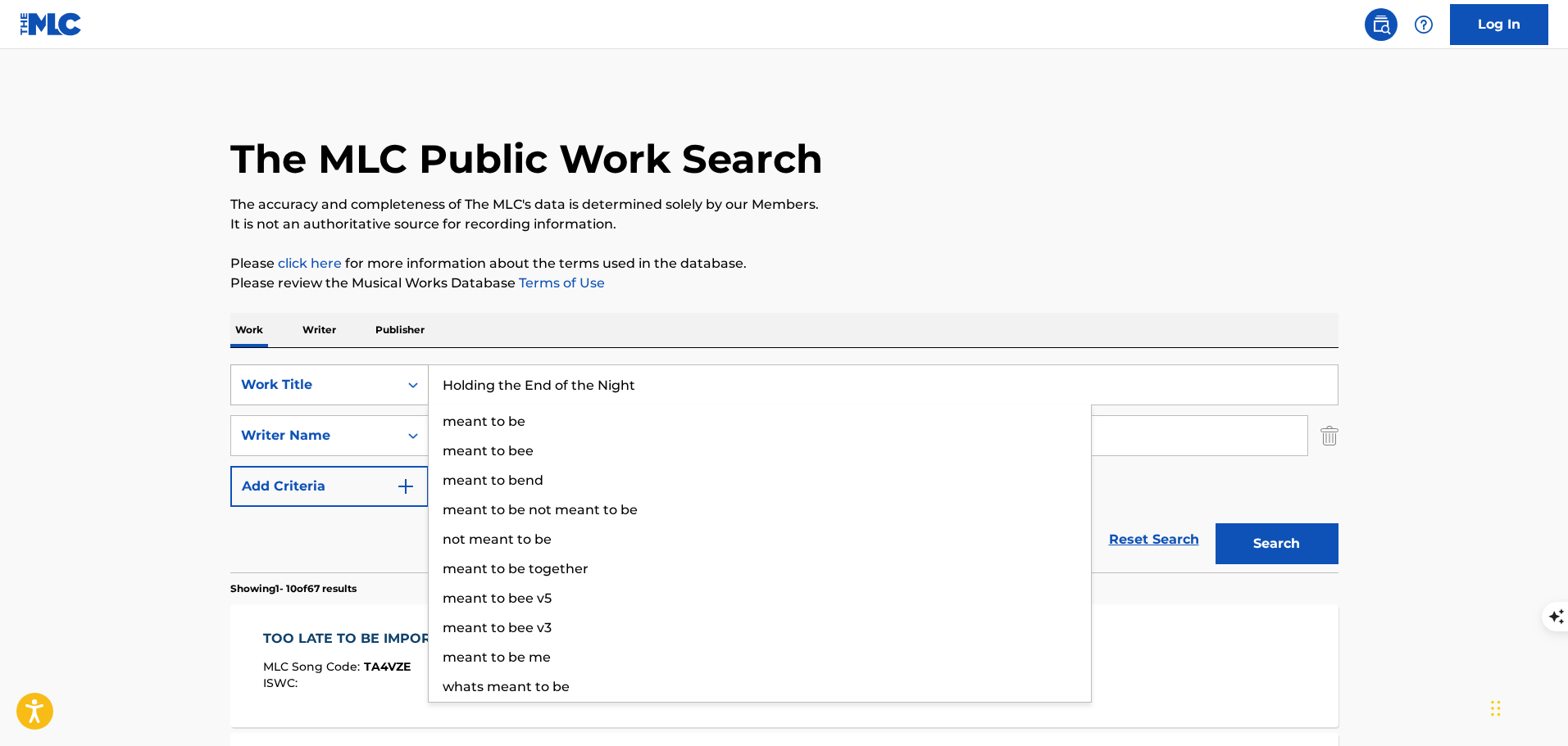
type input "Holding the End of the Night"
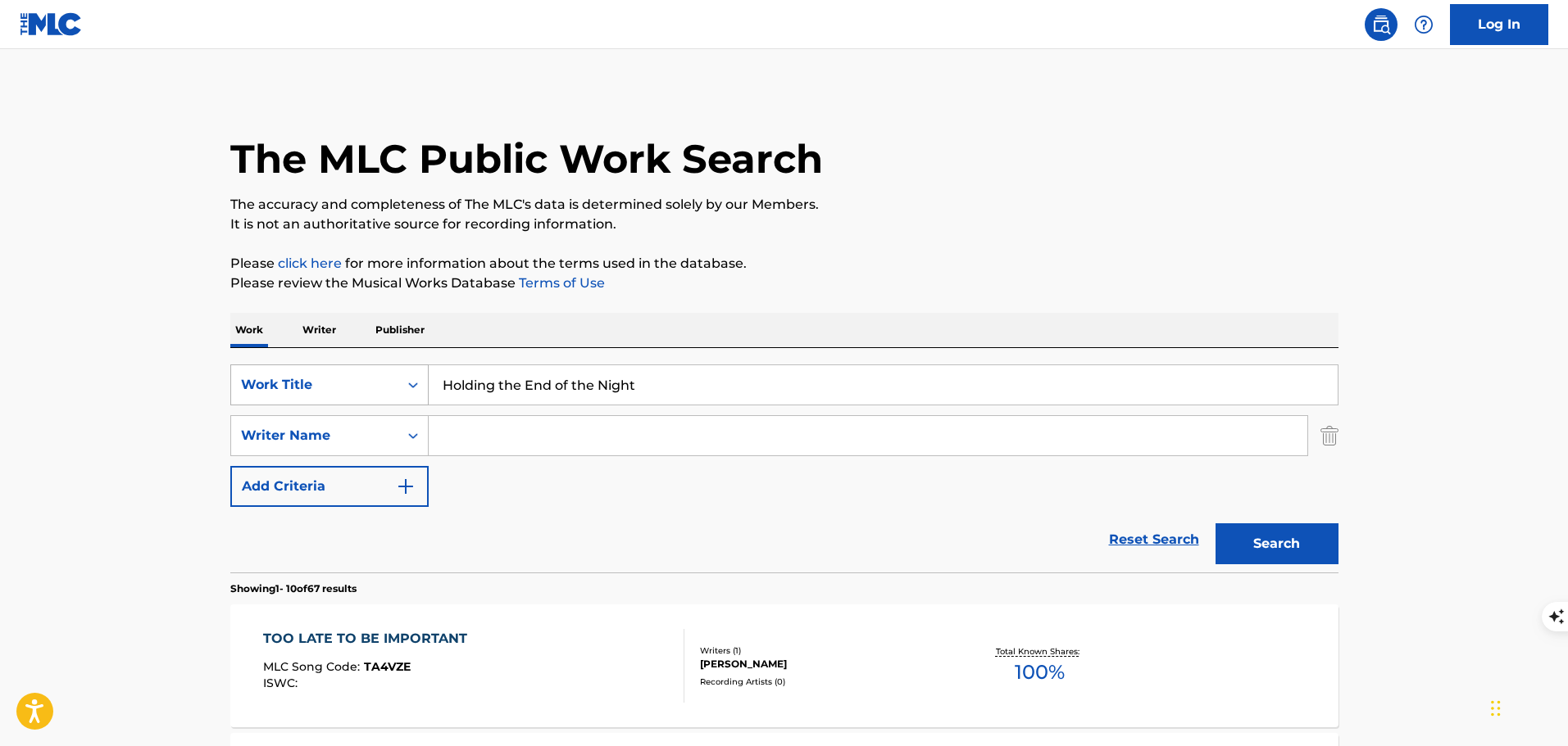
click at [1215, 523] on button "Search" at bounding box center [1277, 543] width 123 height 41
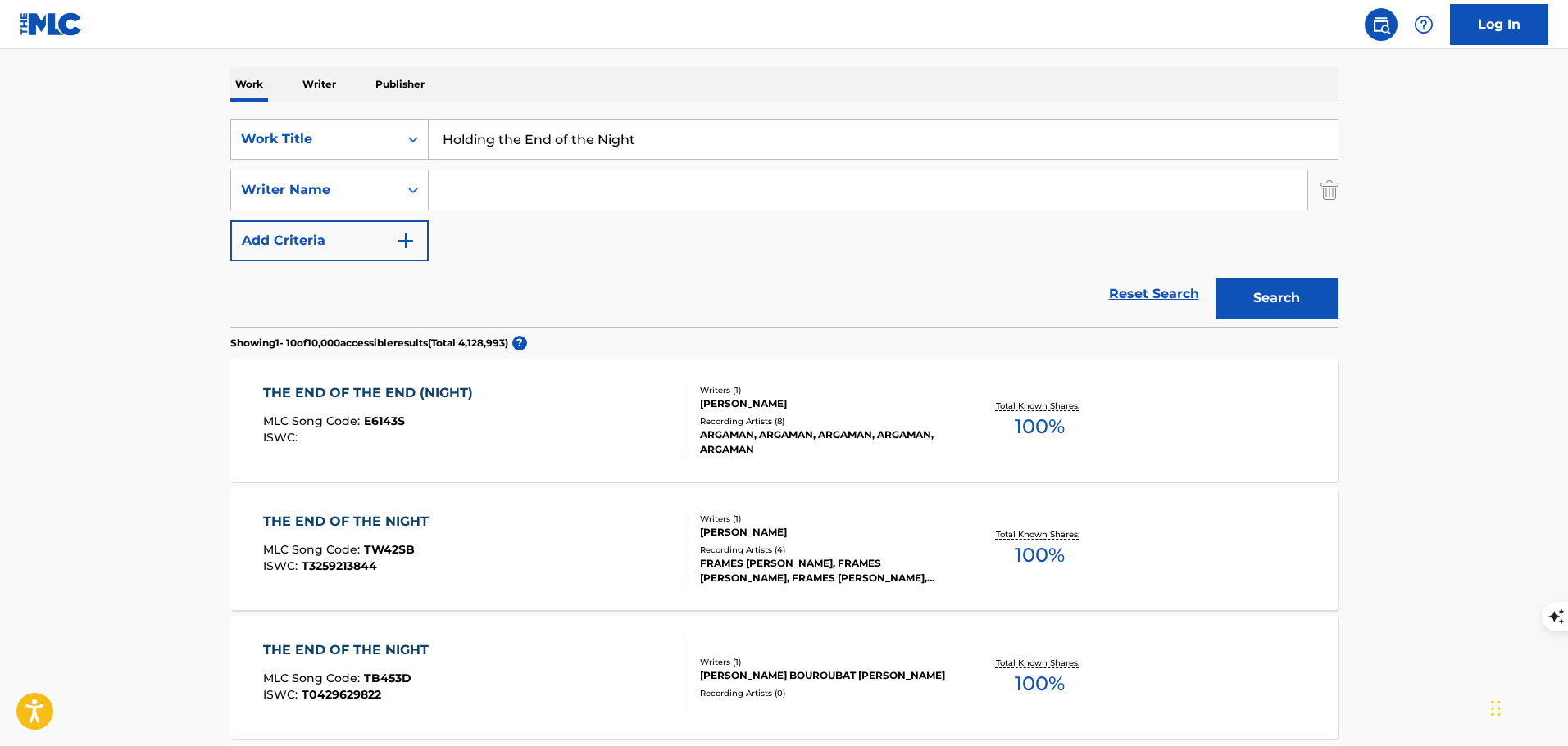
scroll to position [328, 0]
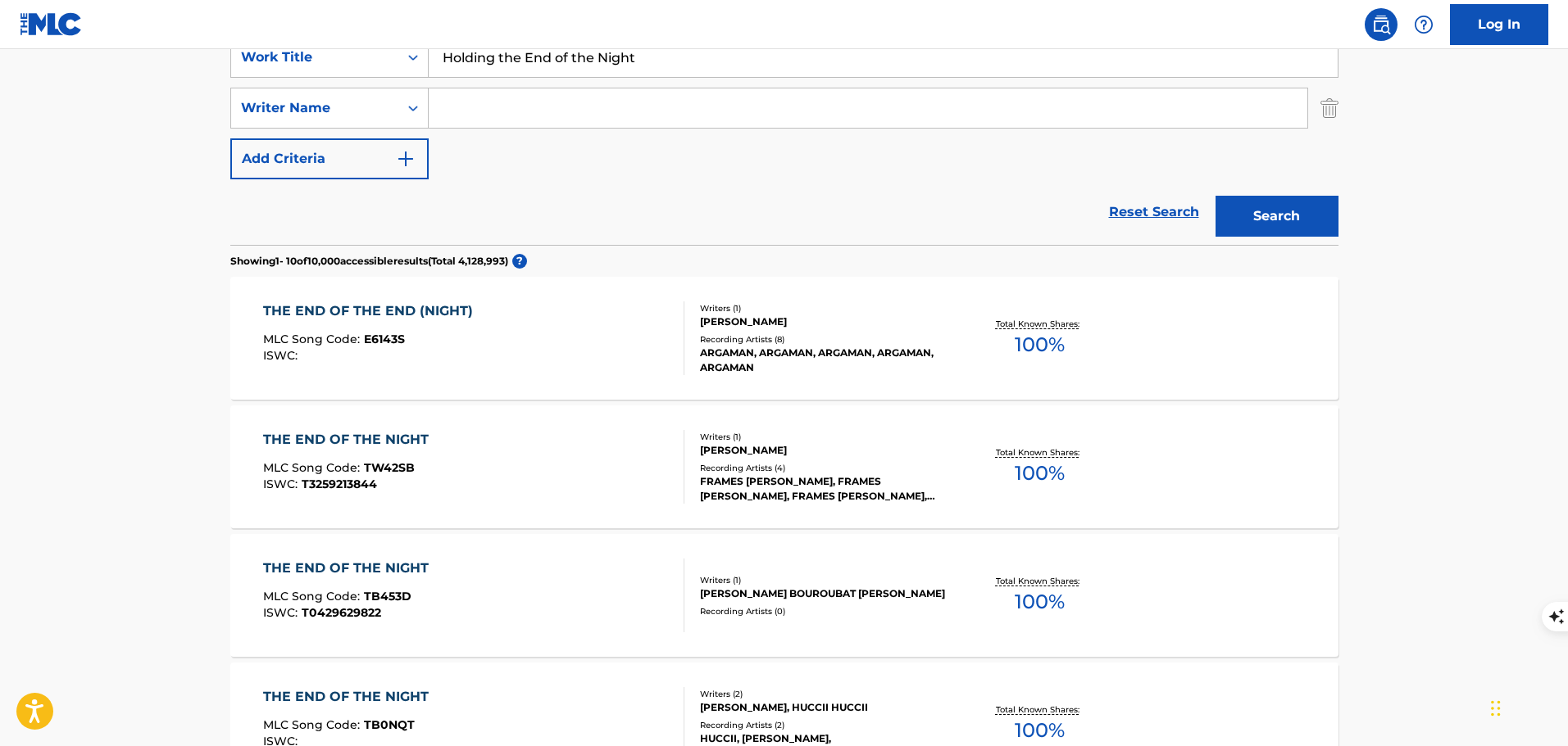
click at [545, 113] on input "Search Form" at bounding box center [868, 107] width 879 height 39
type input "j"
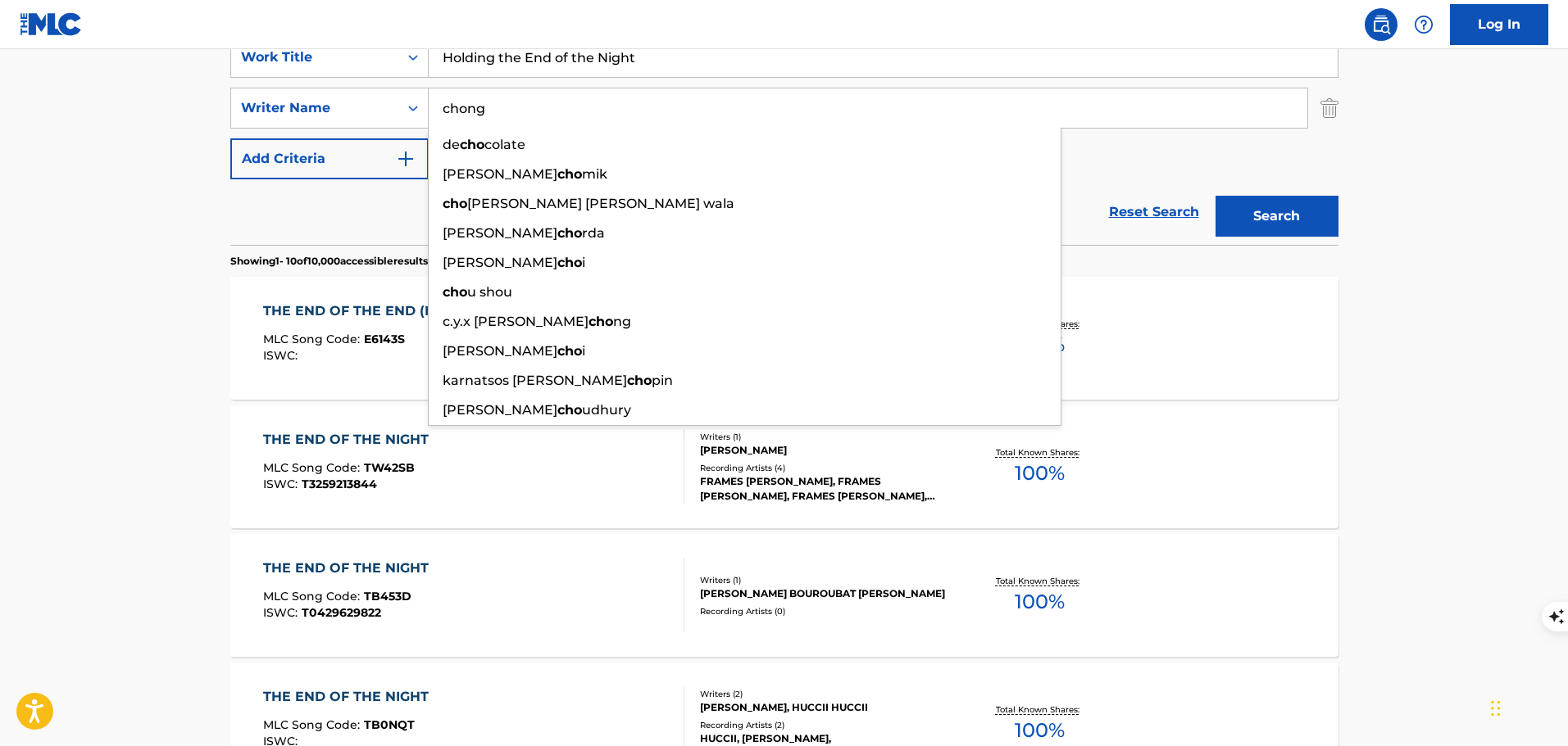
type input "chong"
click at [1215, 195] on button "Search" at bounding box center [1277, 215] width 123 height 41
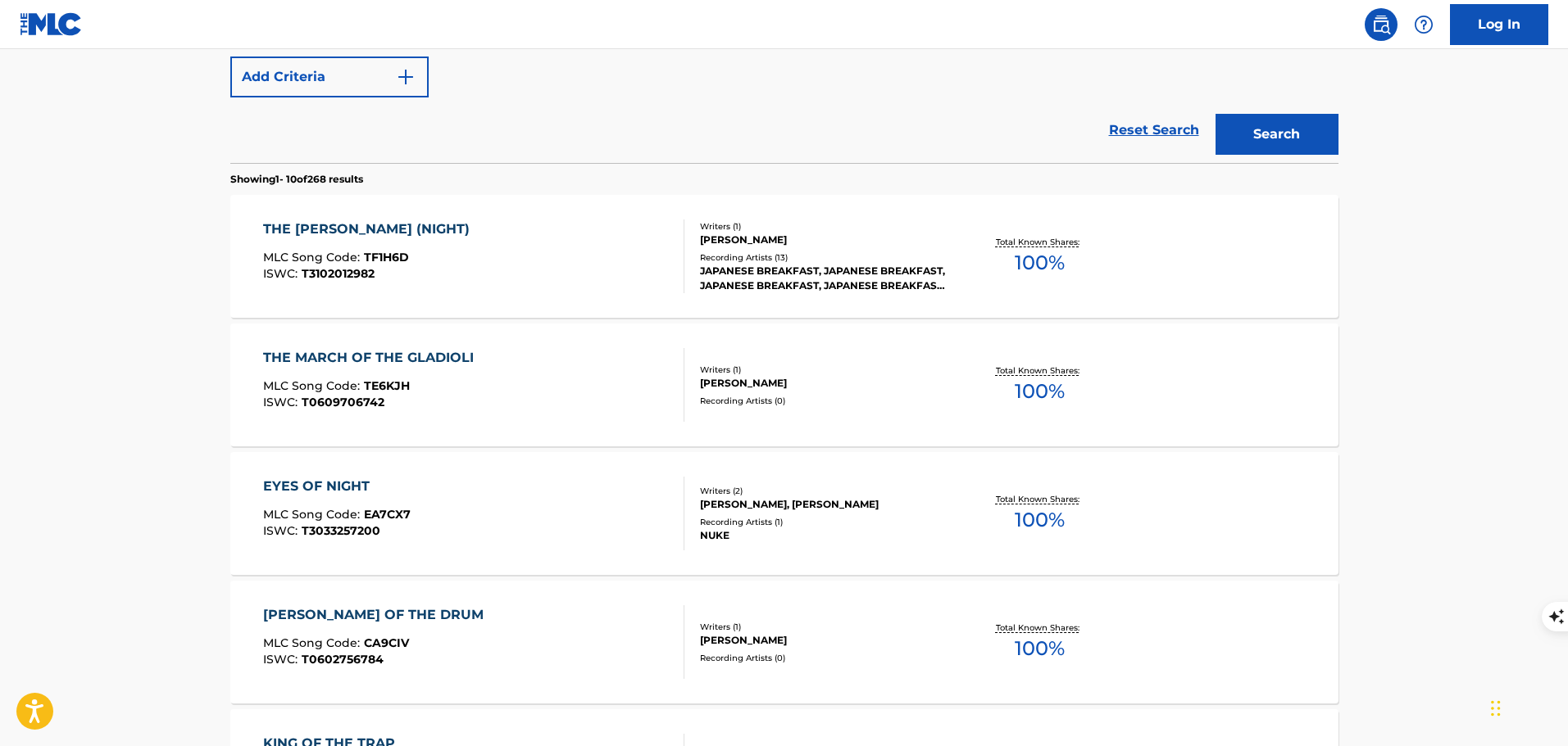
scroll to position [163, 0]
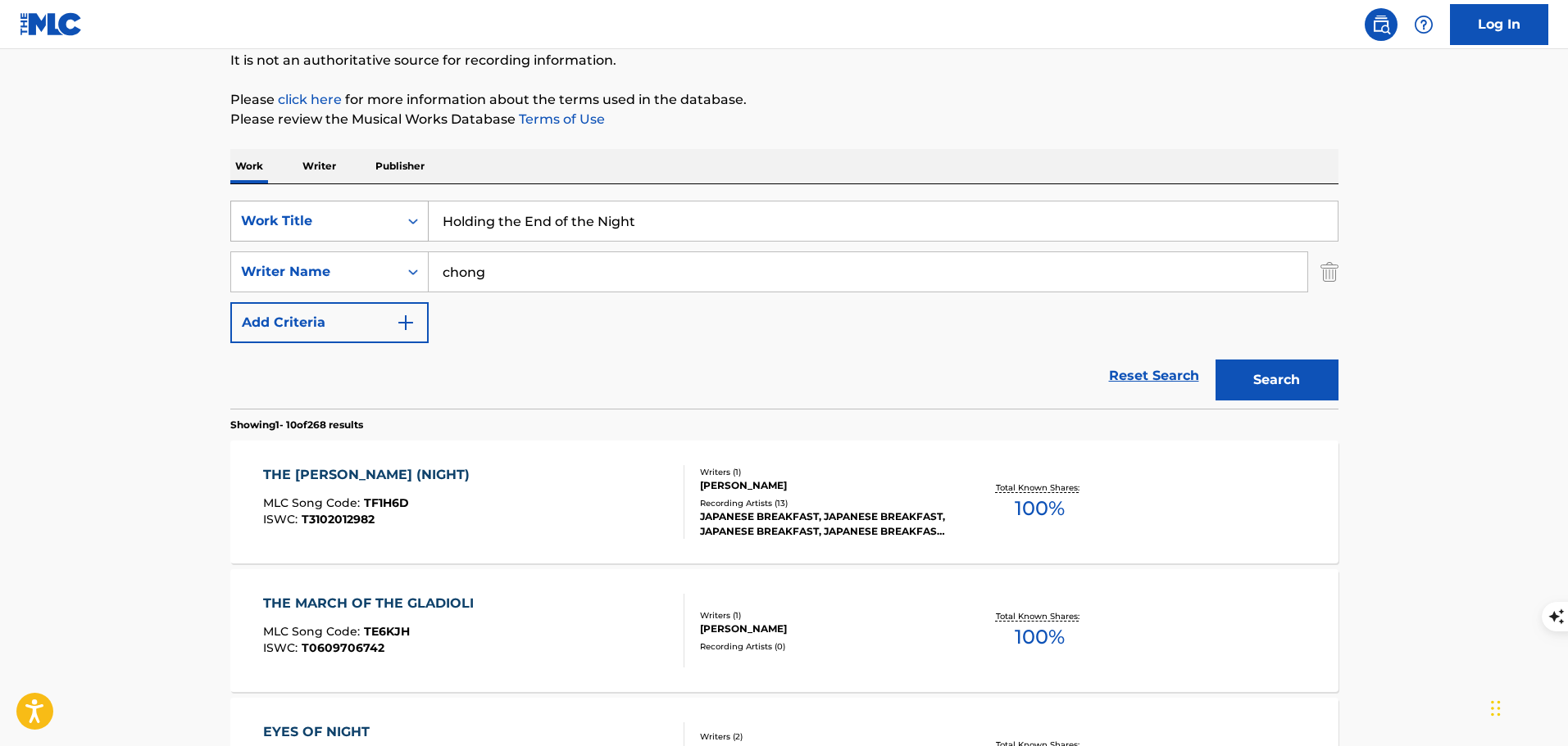
drag, startPoint x: 658, startPoint y: 228, endPoint x: 411, endPoint y: 208, distance: 247.8
click at [411, 208] on div "SearchWithCriteriabb61e46b-411d-486d-98ce-748400006f2d Work Title Holding the E…" at bounding box center [784, 220] width 1108 height 41
paste input "Onto the End of Ton"
type input "Holding Onto the End of Tonight"
click at [1215, 360] on button "Search" at bounding box center [1277, 379] width 123 height 41
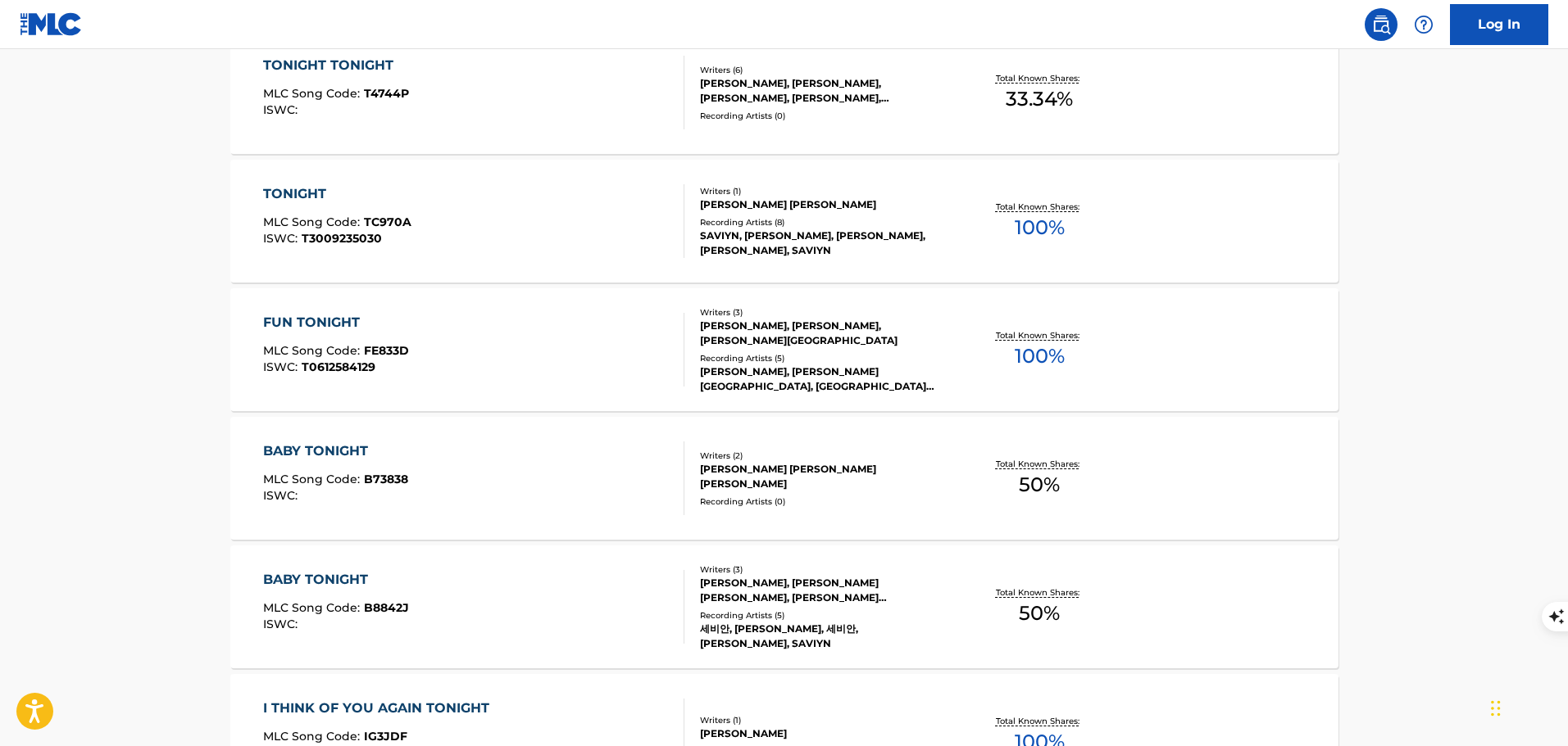
scroll to position [0, 0]
